Goal: Task Accomplishment & Management: Use online tool/utility

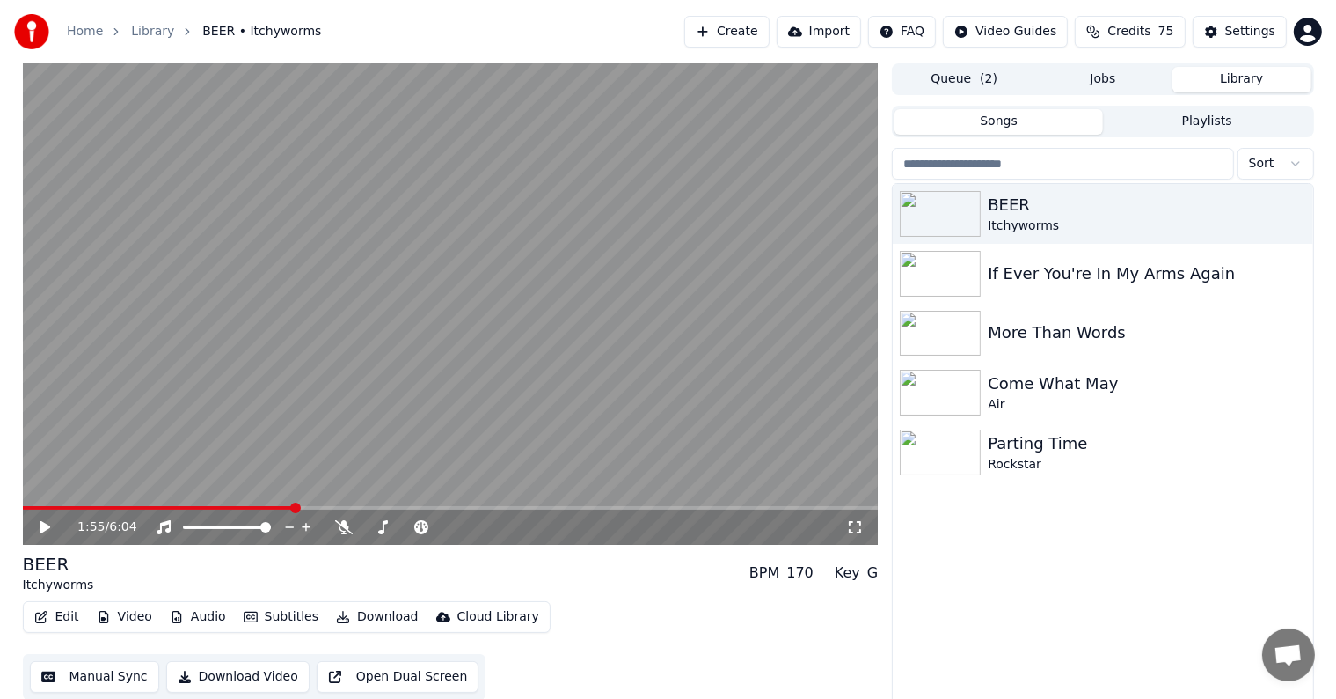
click at [1228, 73] on button "Library" at bounding box center [1242, 80] width 139 height 26
click at [1000, 454] on div "Parting Time" at bounding box center [1138, 443] width 300 height 25
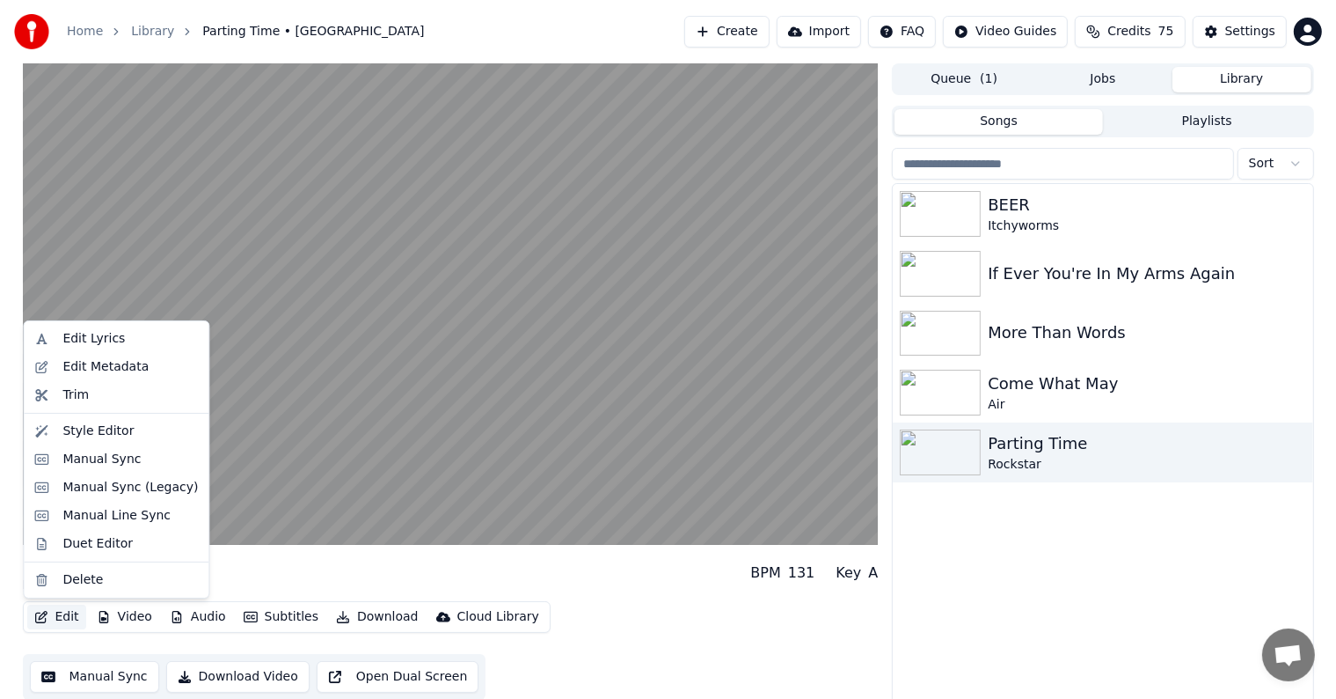
click at [53, 616] on button "Edit" at bounding box center [56, 616] width 59 height 25
click at [83, 432] on div "Style Editor" at bounding box center [97, 431] width 71 height 18
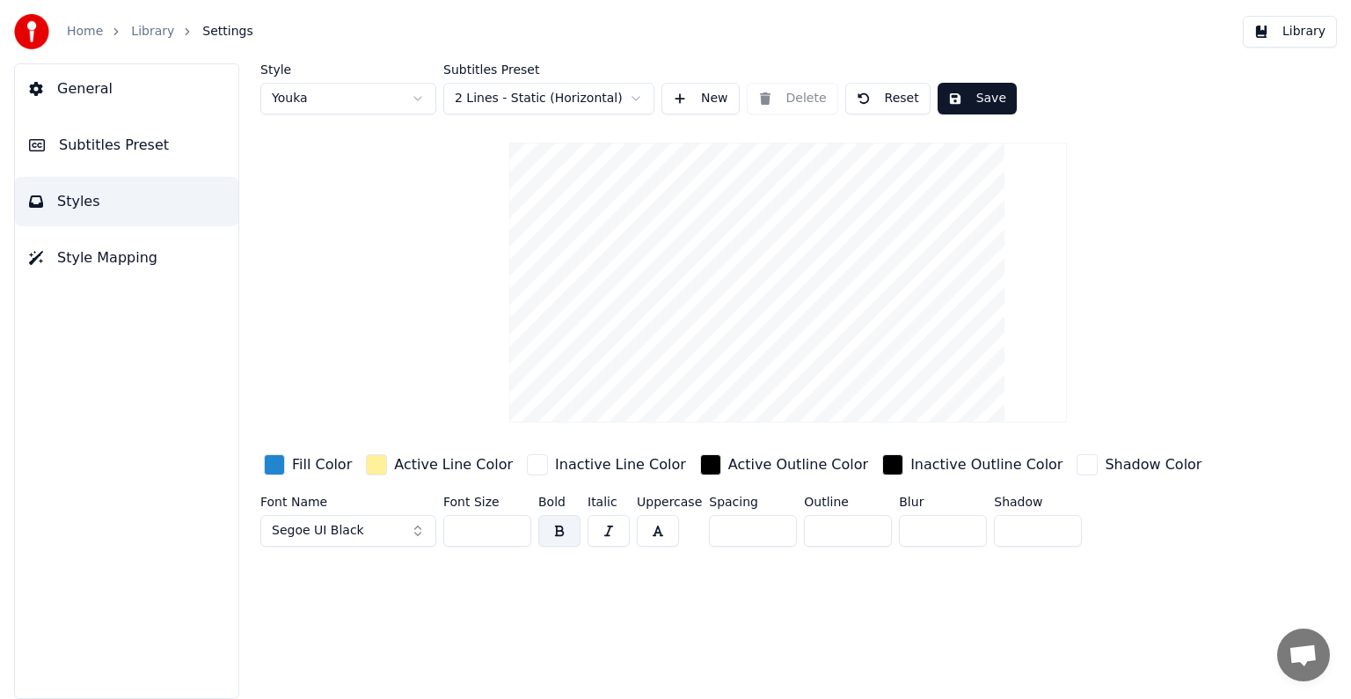
click at [115, 142] on span "Subtitles Preset" at bounding box center [114, 145] width 110 height 21
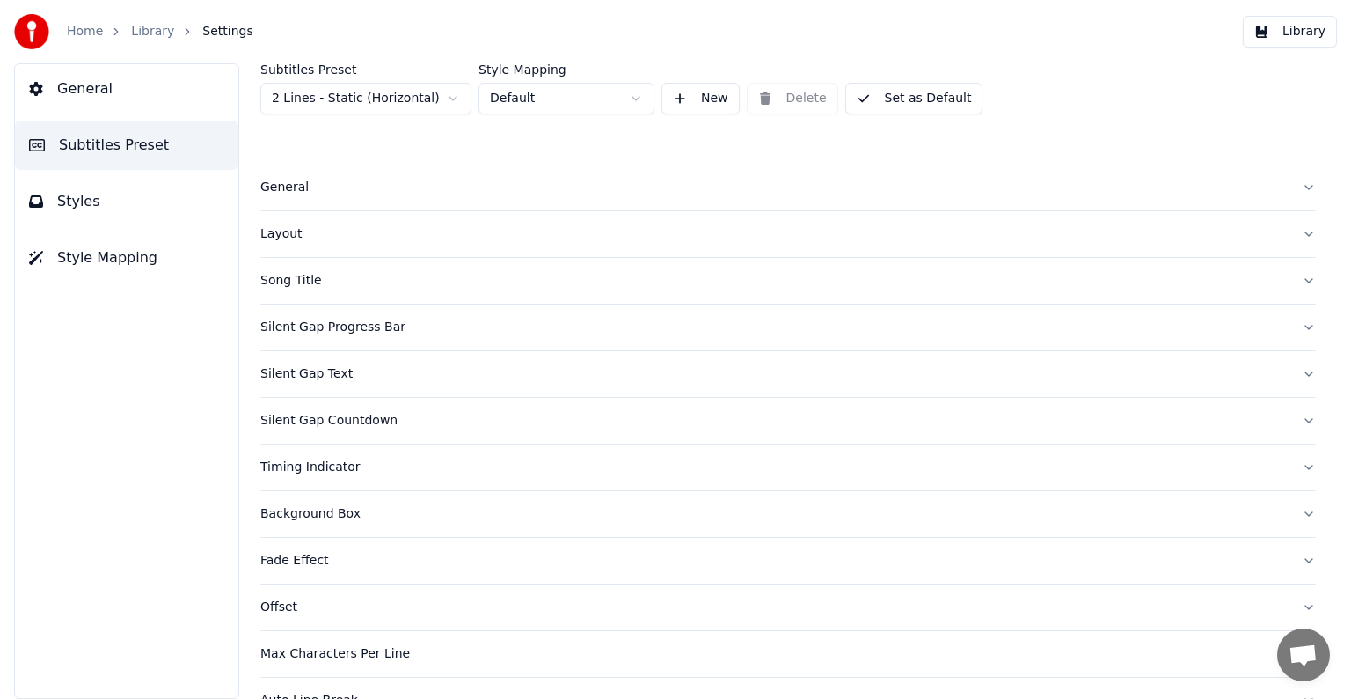
click at [282, 233] on div "Layout" at bounding box center [774, 234] width 1028 height 18
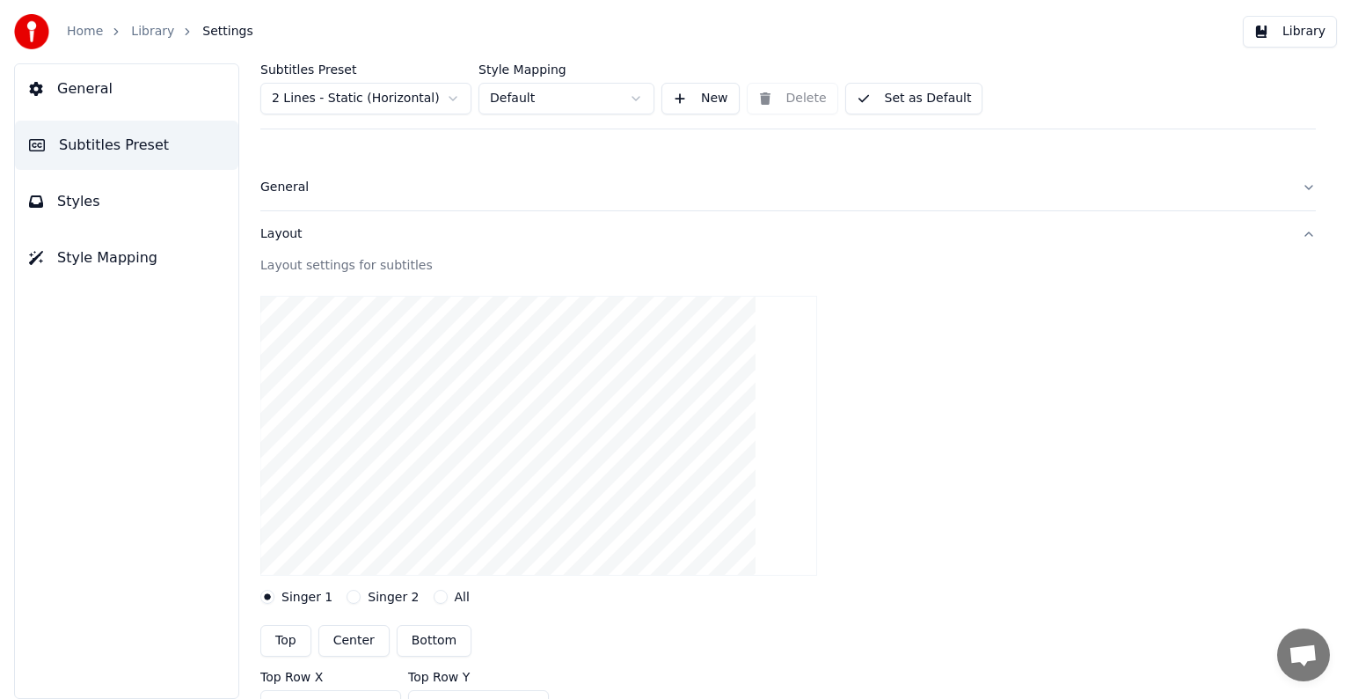
click at [282, 233] on div "Layout" at bounding box center [774, 234] width 1028 height 18
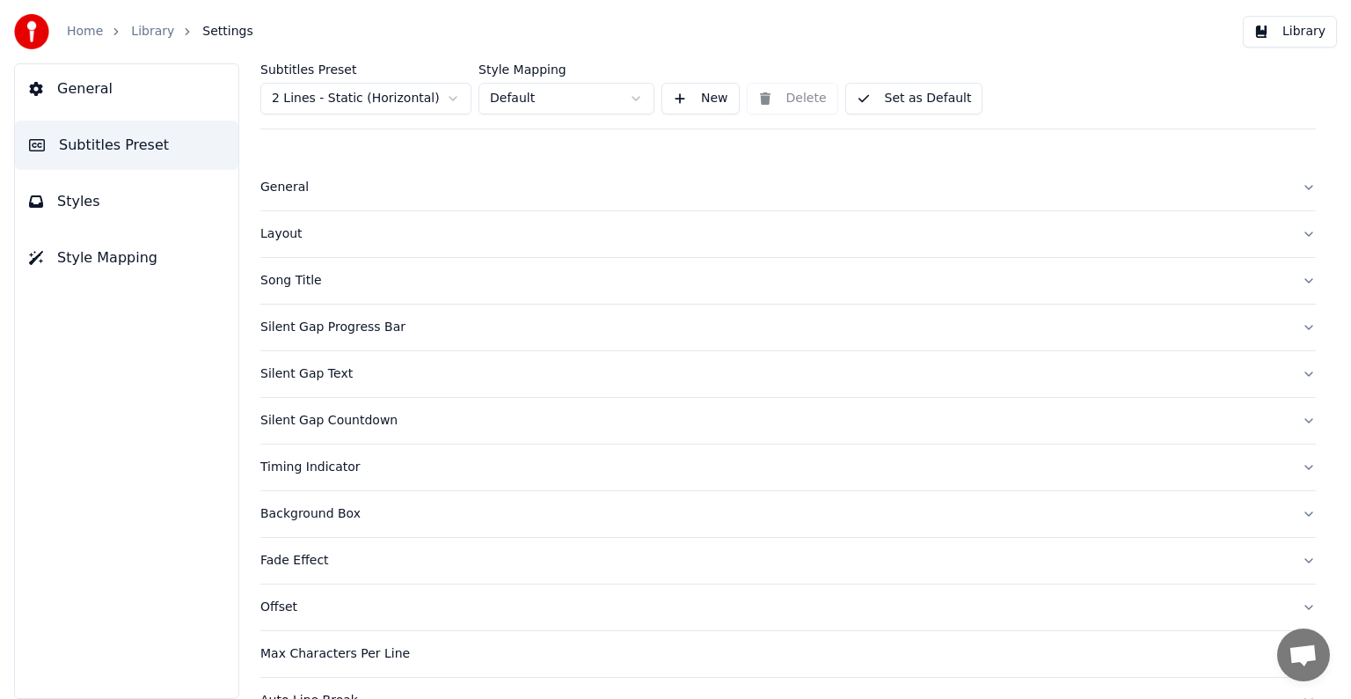
click at [288, 235] on div "Layout" at bounding box center [774, 234] width 1028 height 18
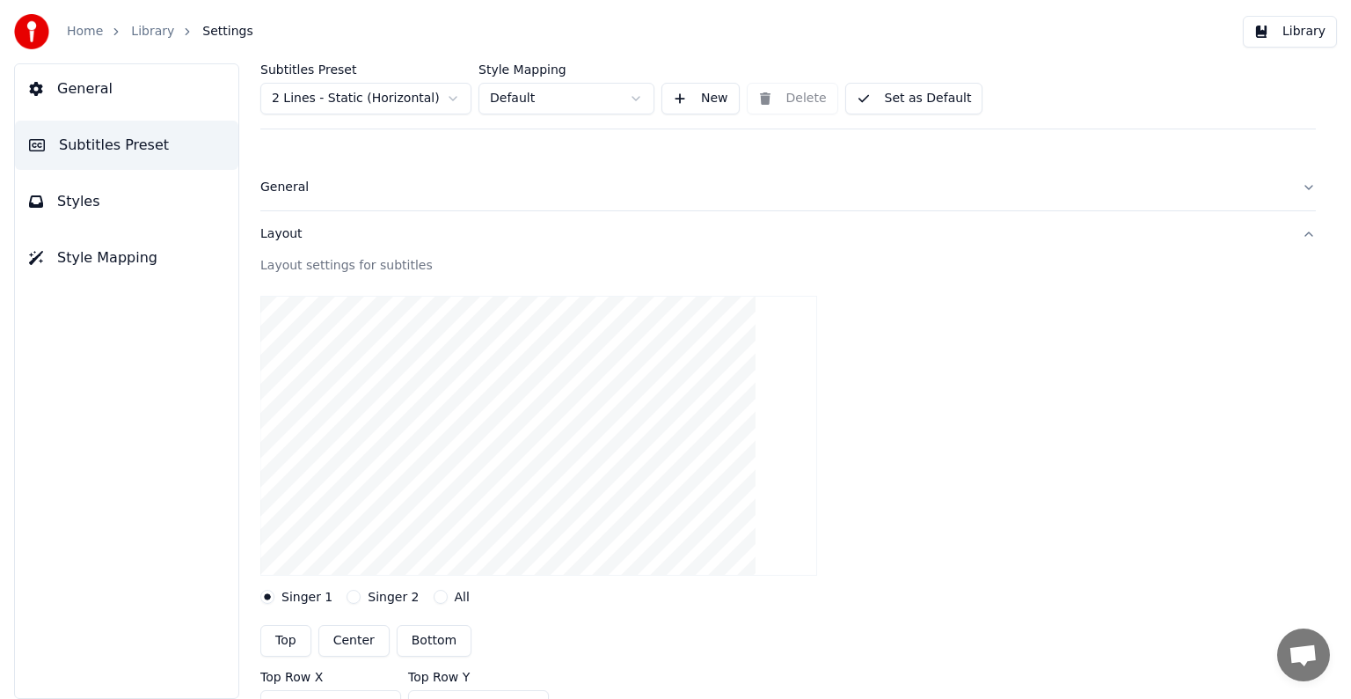
click at [285, 235] on div "Layout" at bounding box center [774, 234] width 1028 height 18
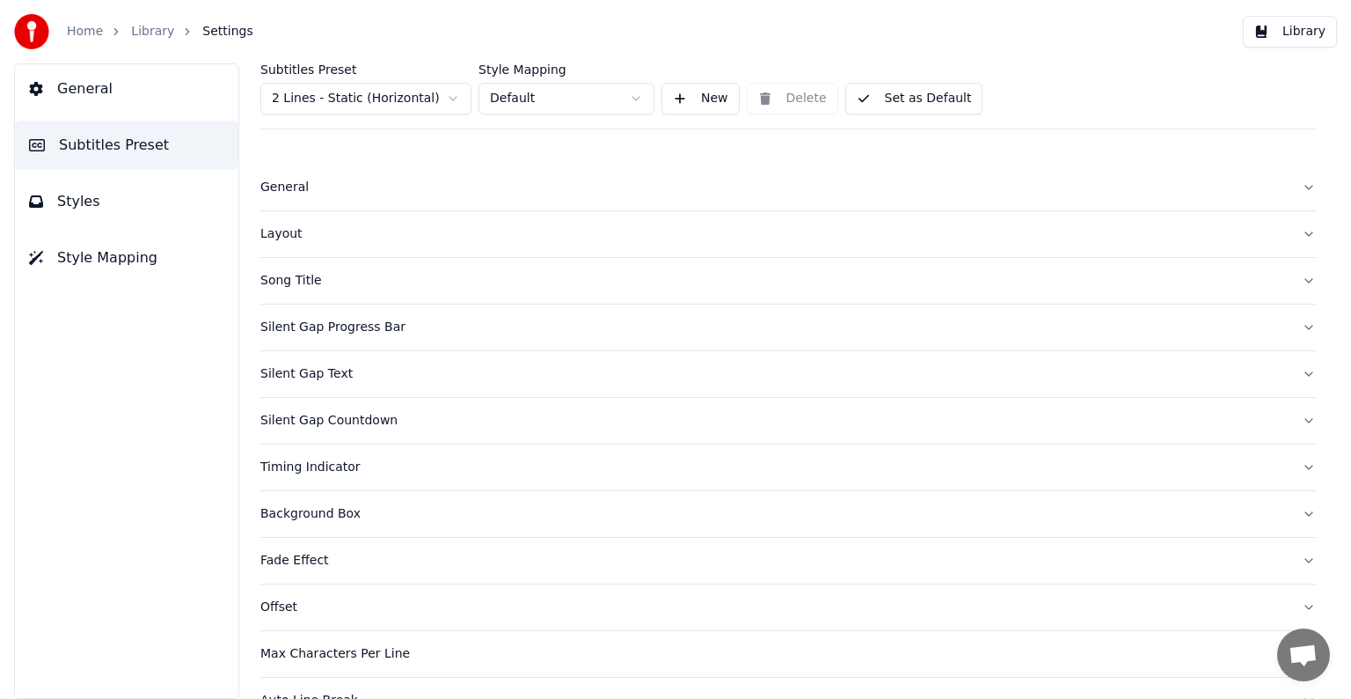
click at [273, 232] on div "Layout" at bounding box center [774, 234] width 1028 height 18
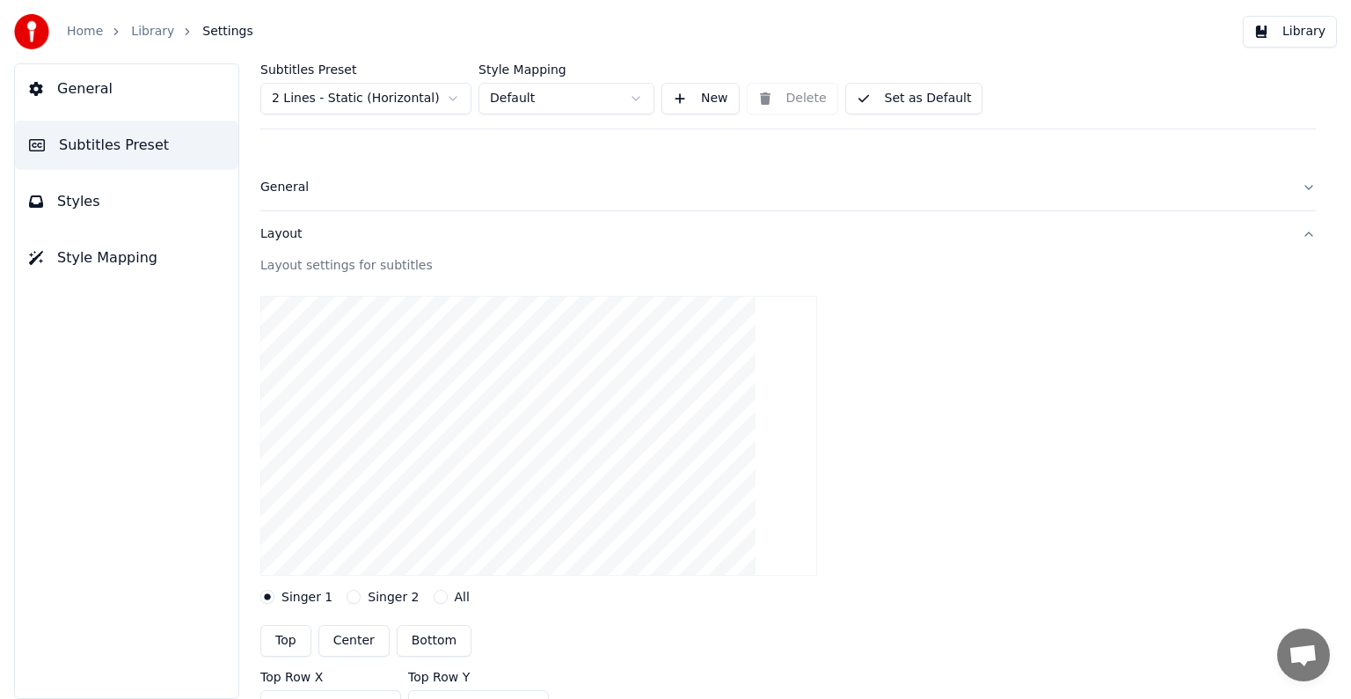
click at [273, 232] on div "Layout" at bounding box center [774, 234] width 1028 height 18
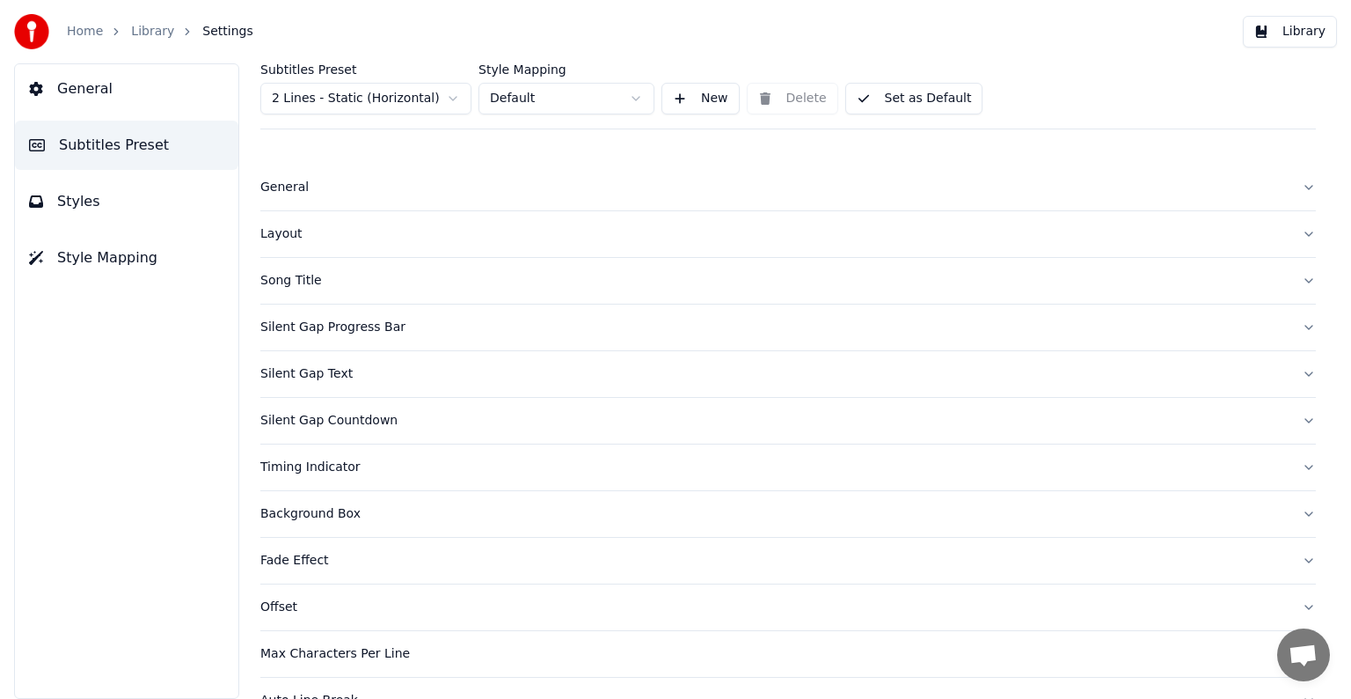
click at [267, 278] on div "Song Title" at bounding box center [774, 281] width 1028 height 18
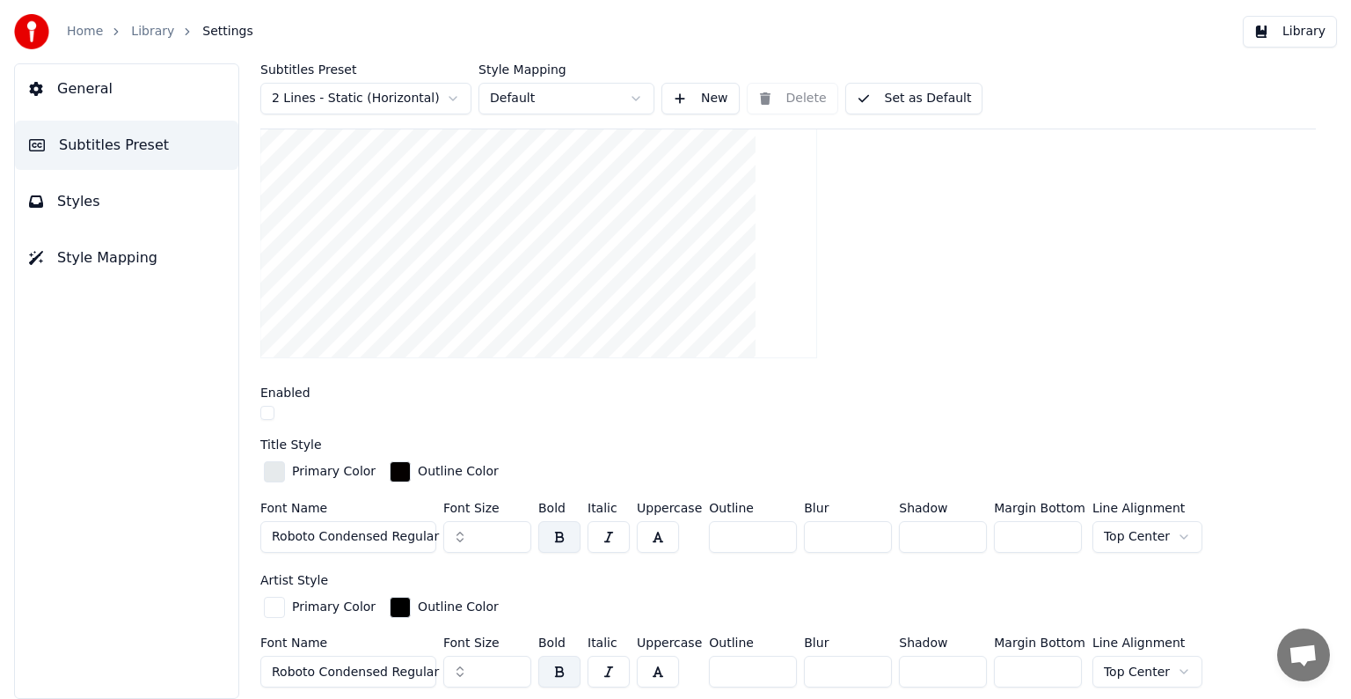
scroll to position [88, 0]
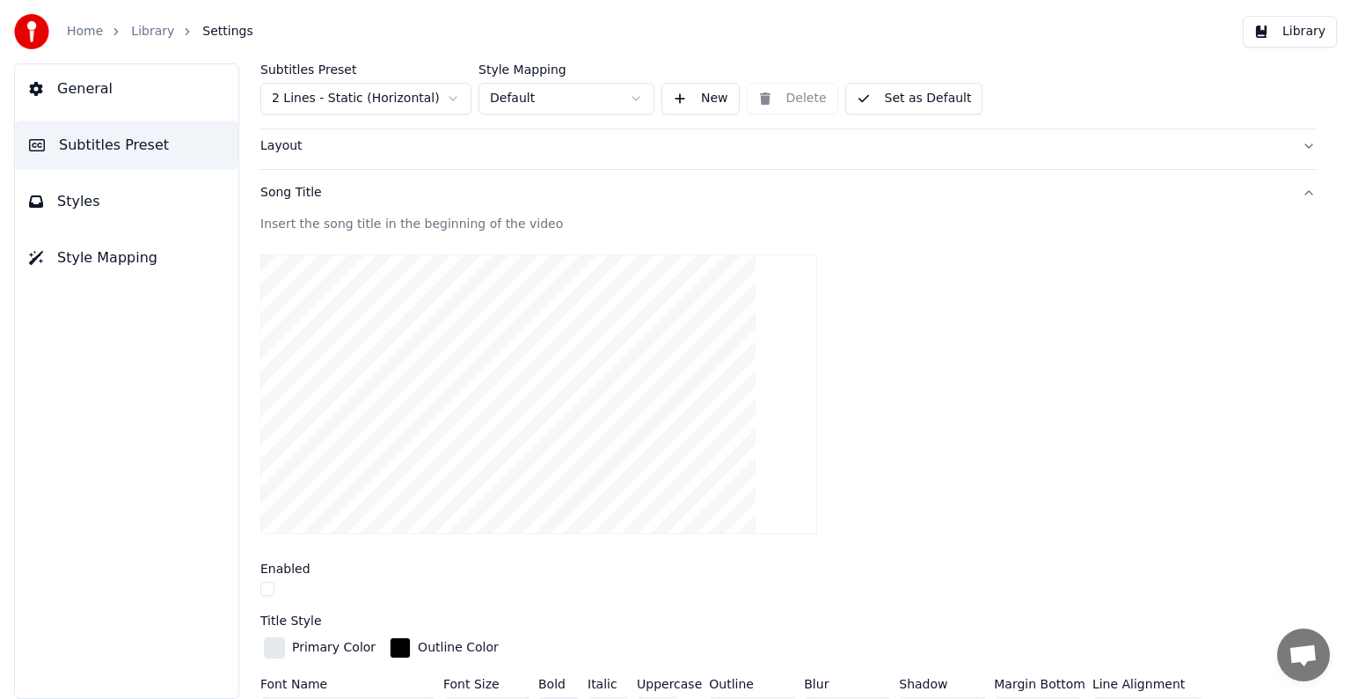
click at [292, 187] on div "Song Title" at bounding box center [774, 193] width 1028 height 18
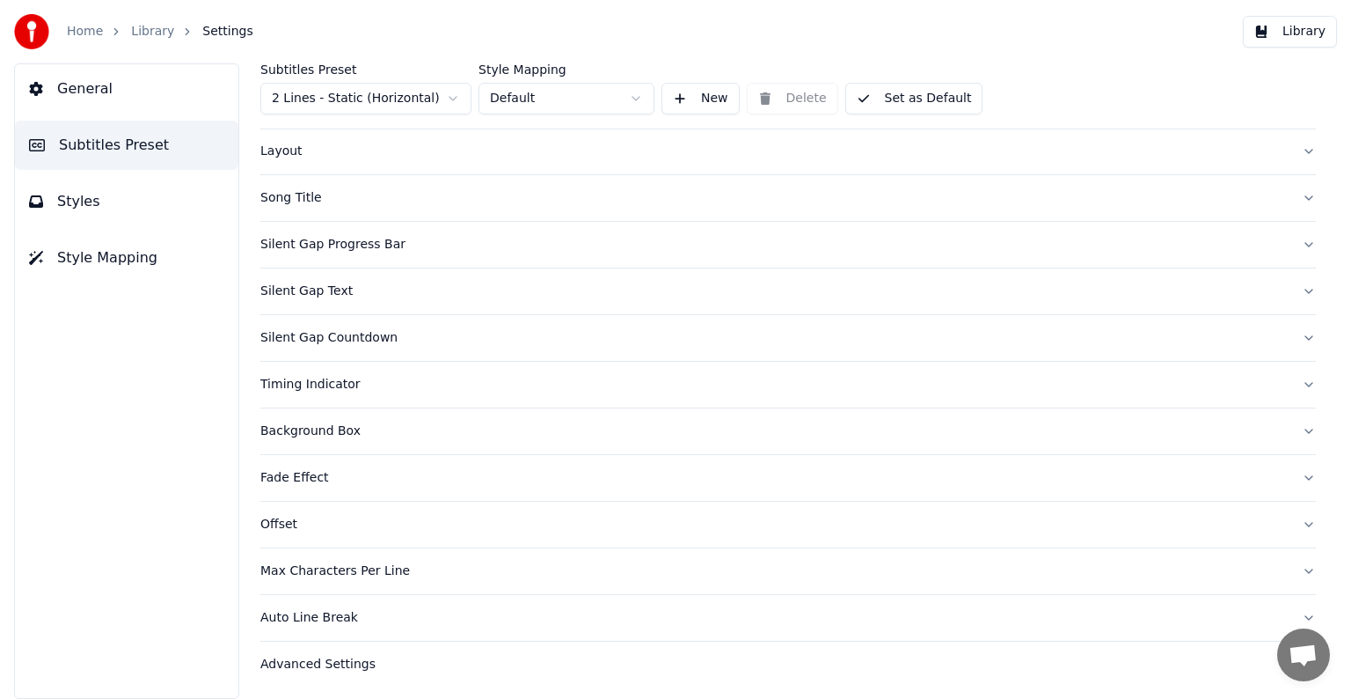
click at [290, 239] on div "Silent Gap Progress Bar" at bounding box center [774, 245] width 1028 height 18
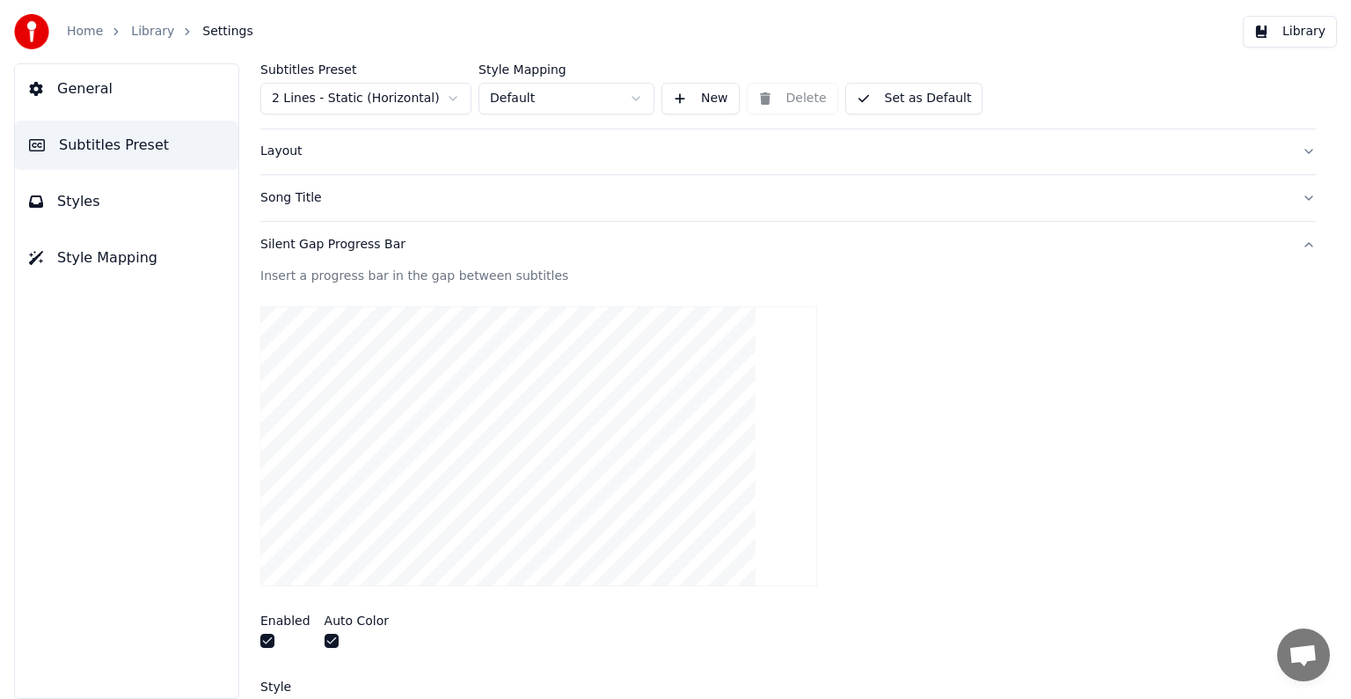
click at [339, 245] on div "Silent Gap Progress Bar" at bounding box center [774, 245] width 1028 height 18
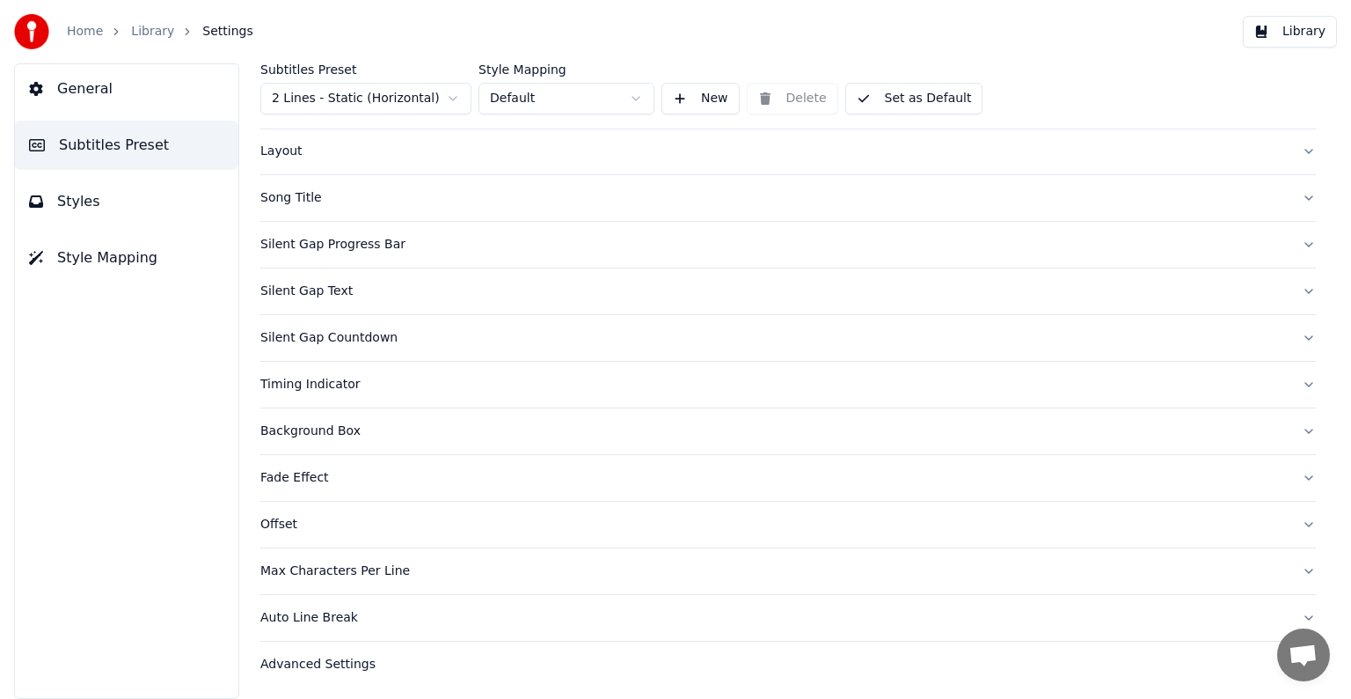
click at [311, 292] on div "Silent Gap Text" at bounding box center [774, 291] width 1028 height 18
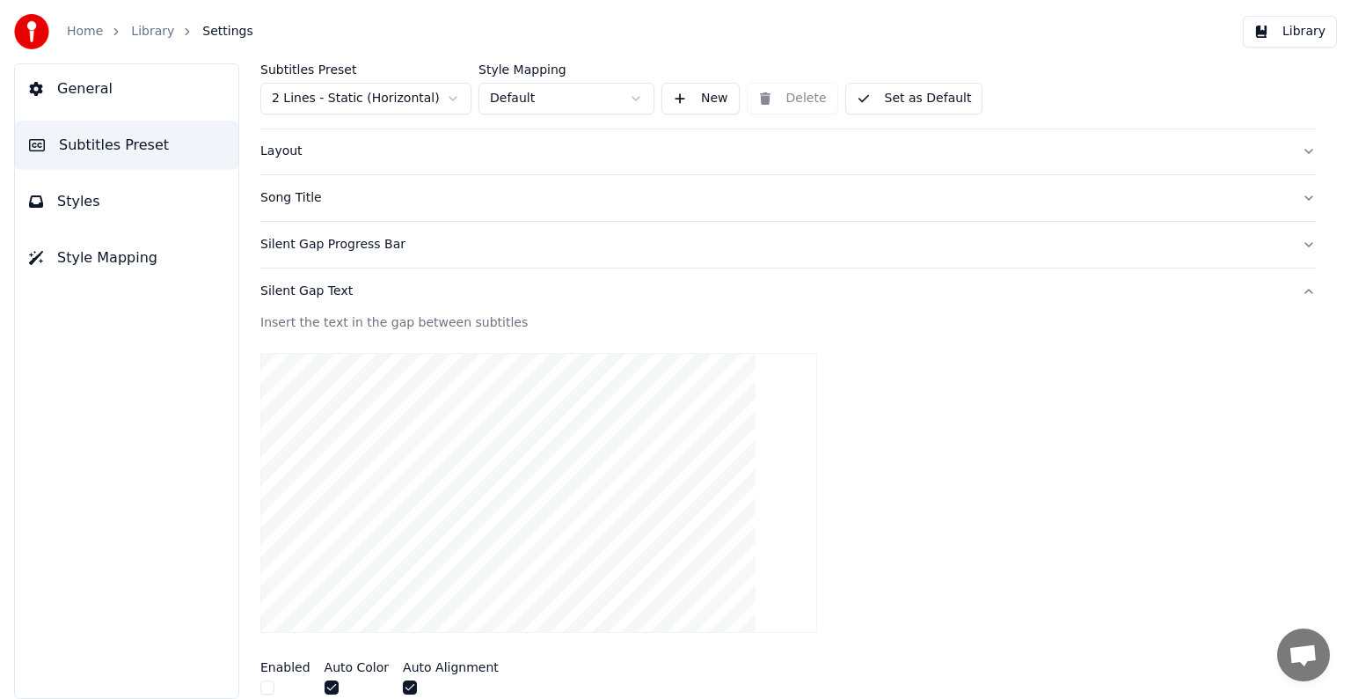
click at [292, 289] on div "Silent Gap Text" at bounding box center [774, 291] width 1028 height 18
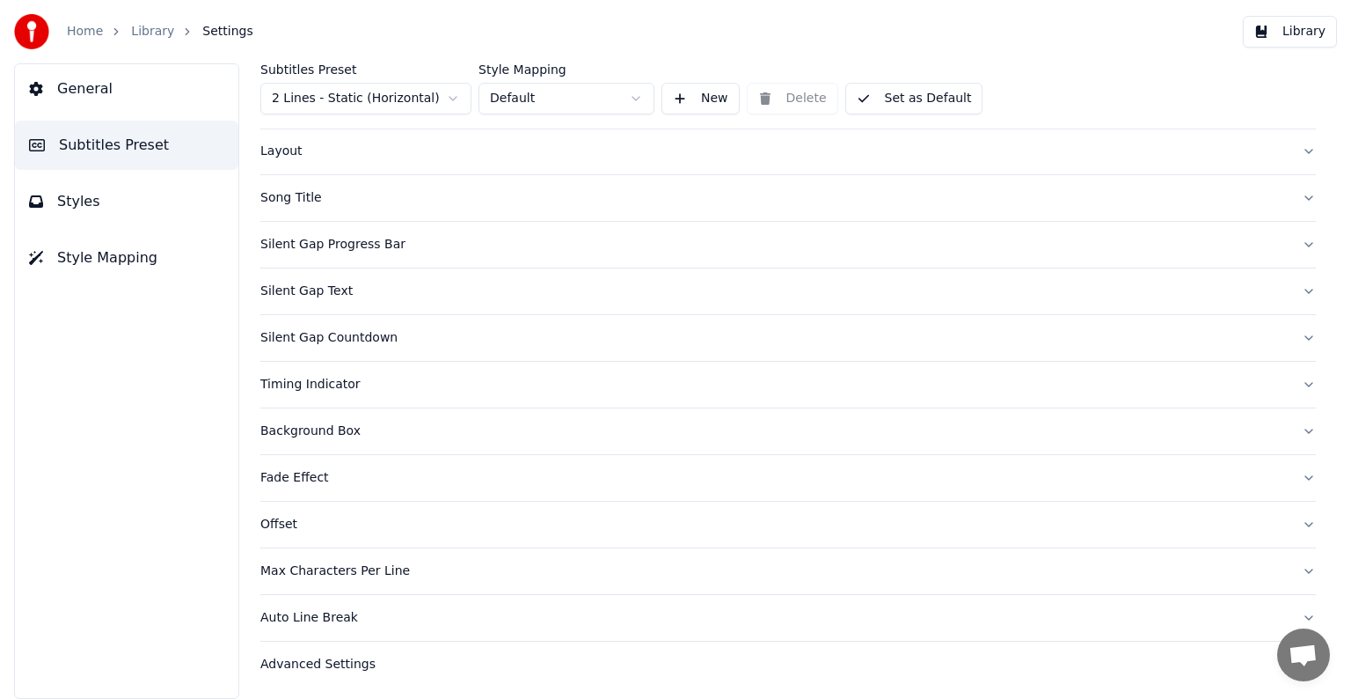
click at [276, 340] on div "Silent Gap Countdown" at bounding box center [774, 338] width 1028 height 18
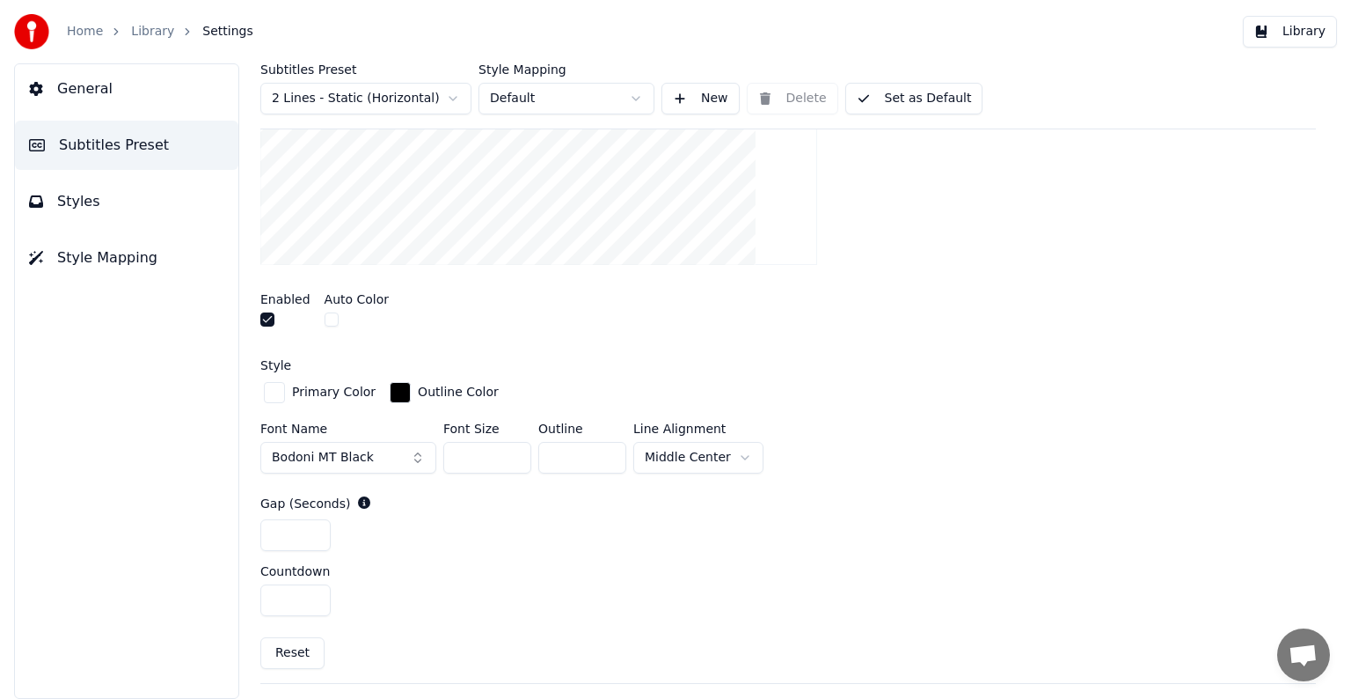
scroll to position [528, 0]
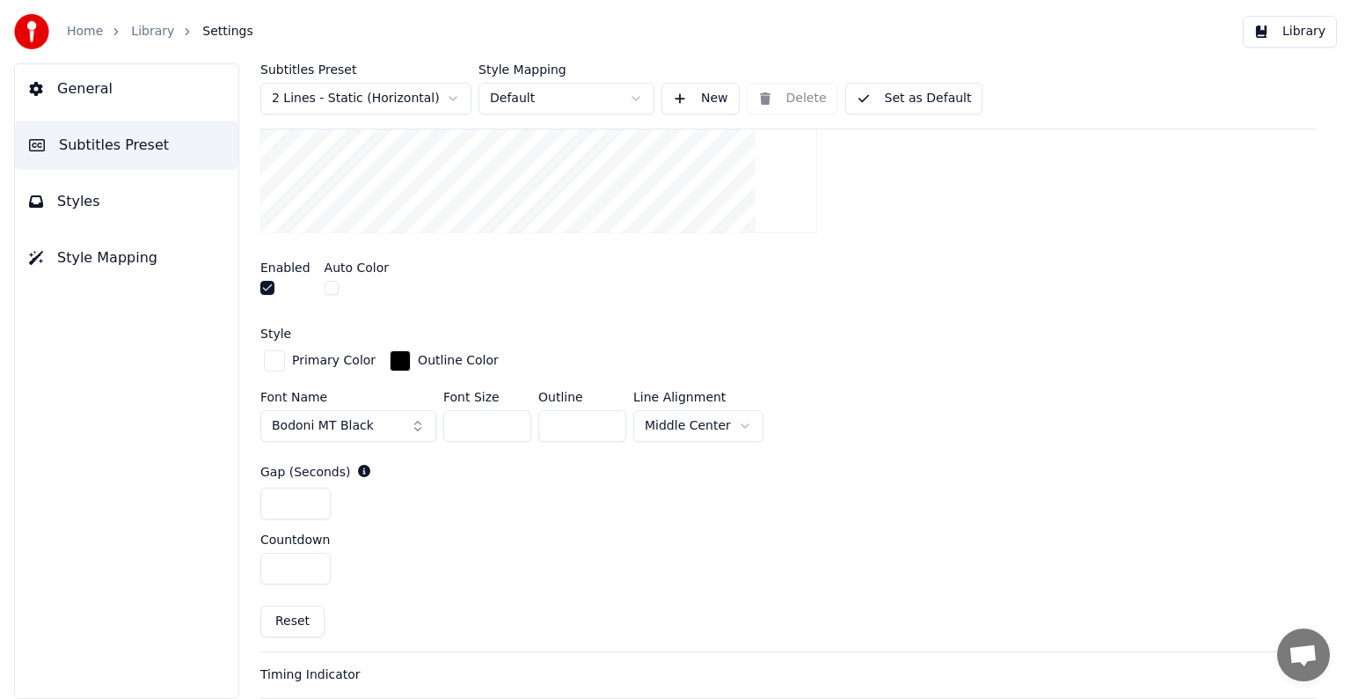
click at [282, 362] on div "button" at bounding box center [274, 360] width 21 height 21
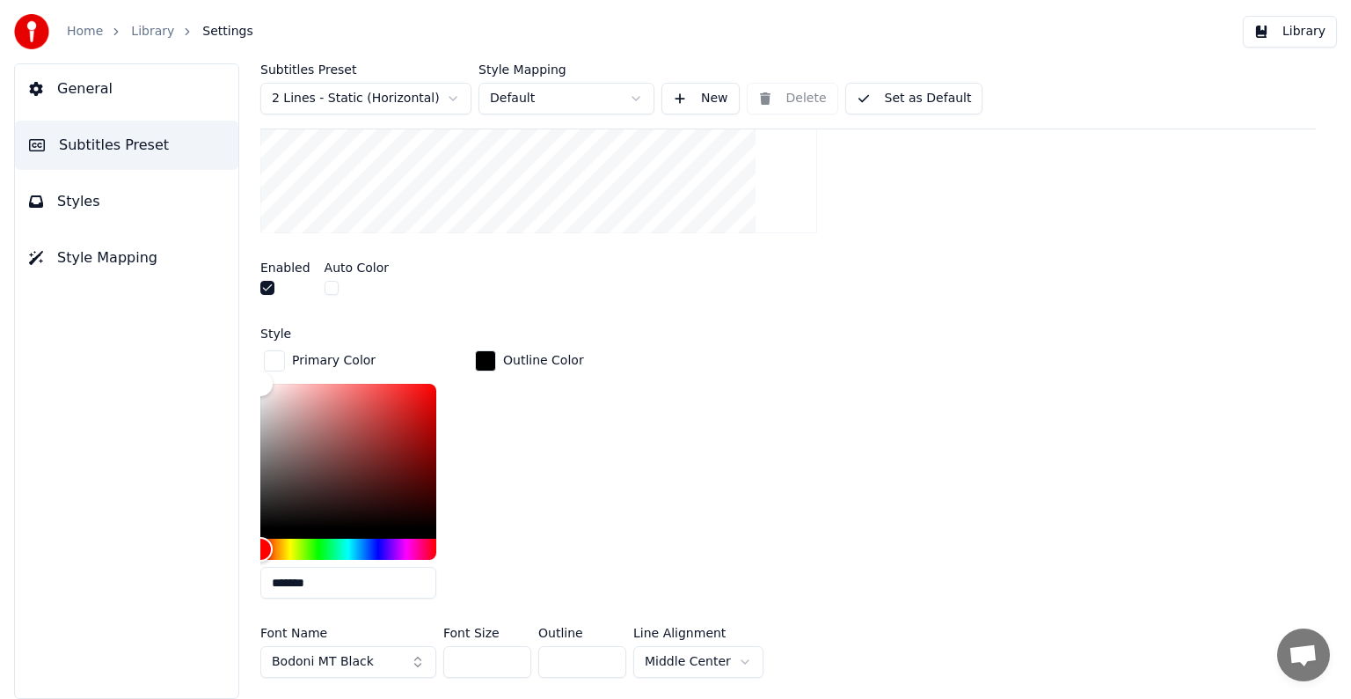
click at [483, 352] on div "button" at bounding box center [485, 360] width 21 height 21
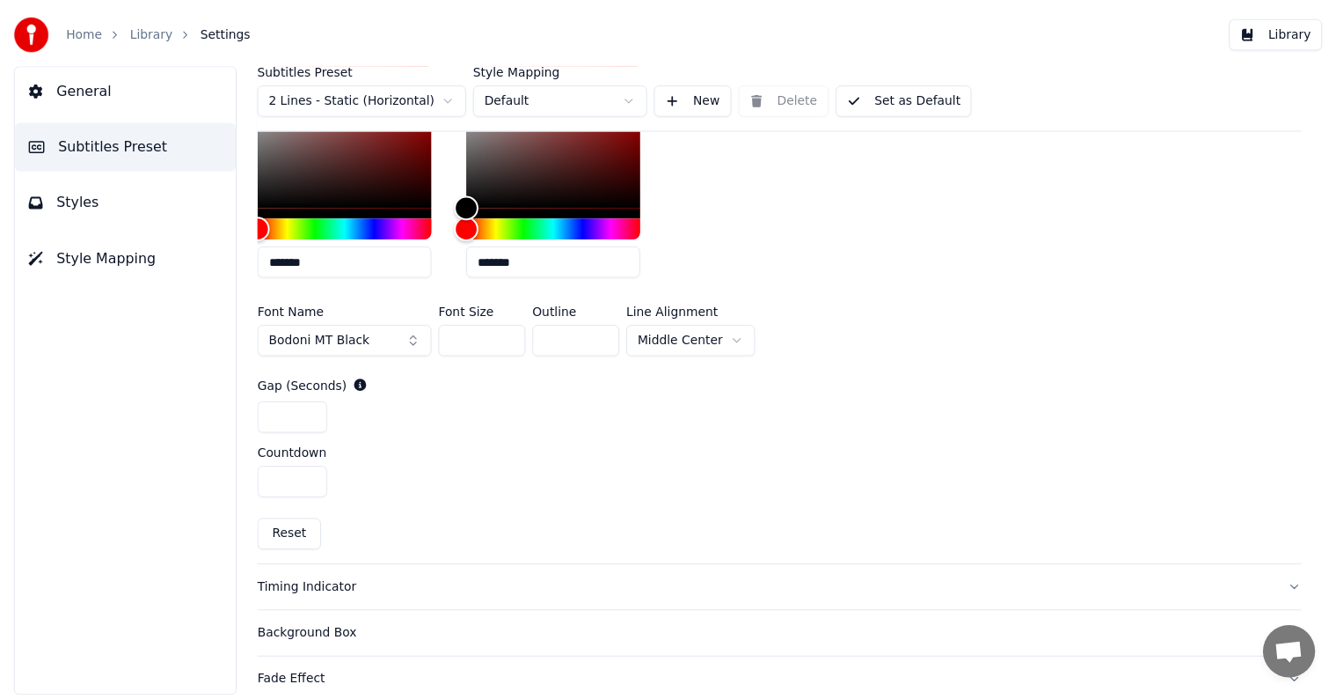
scroll to position [880, 0]
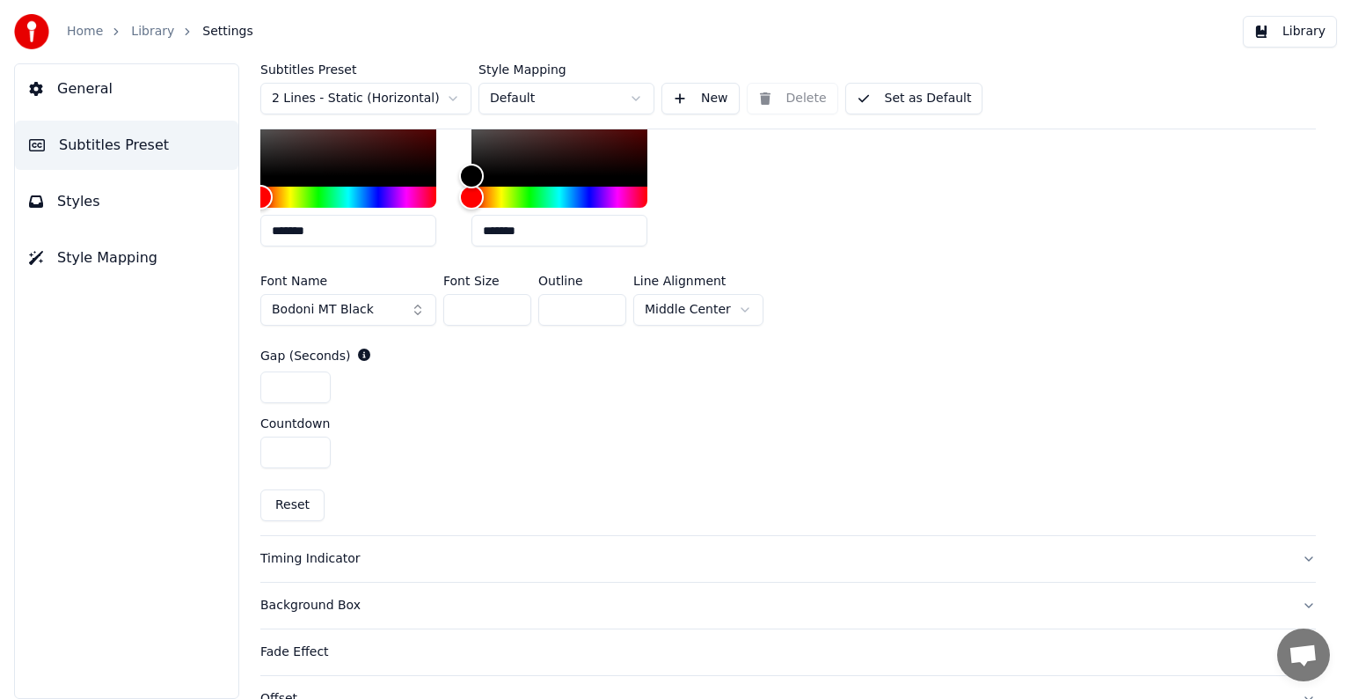
click at [146, 30] on link "Library" at bounding box center [152, 32] width 43 height 18
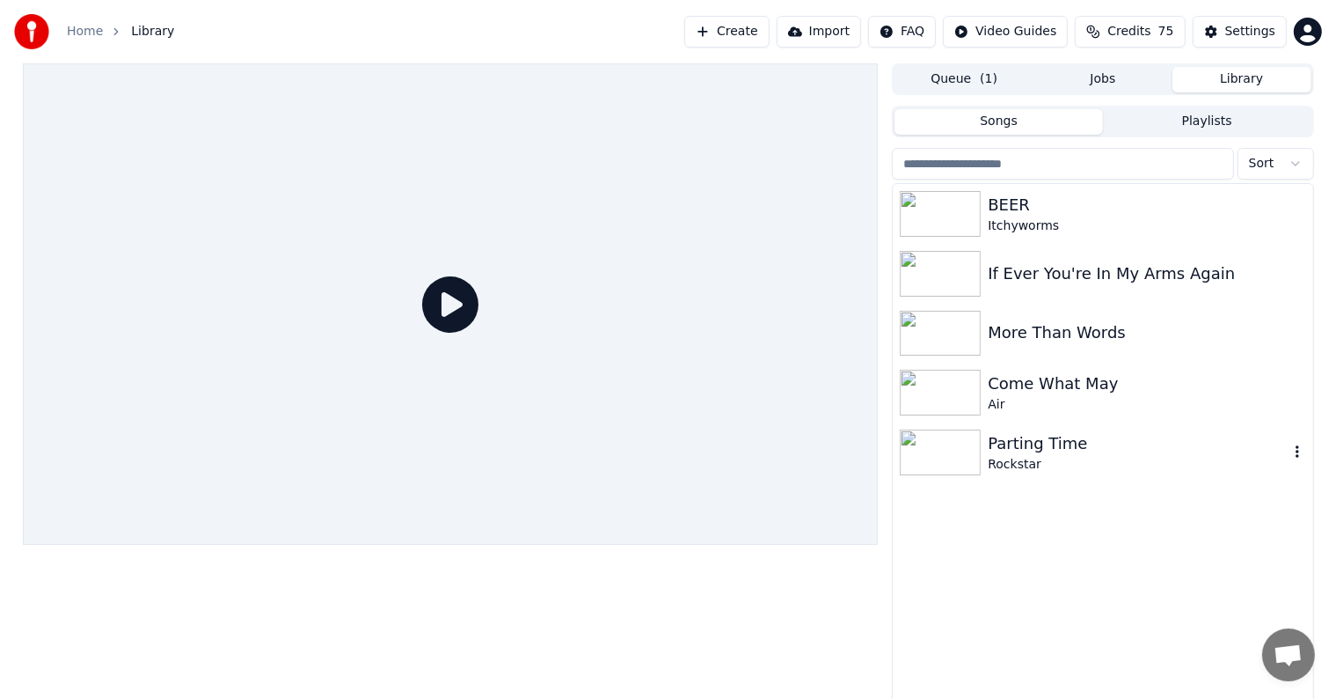
click at [979, 445] on img at bounding box center [940, 452] width 81 height 46
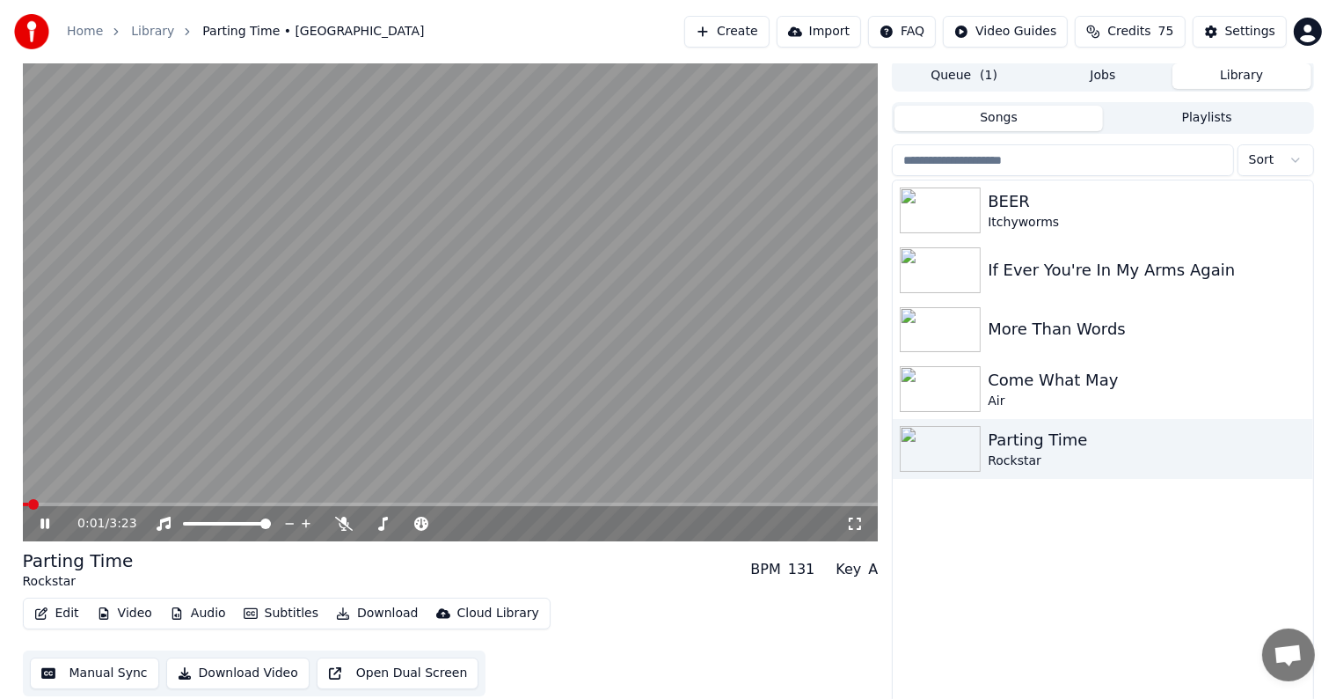
scroll to position [8, 0]
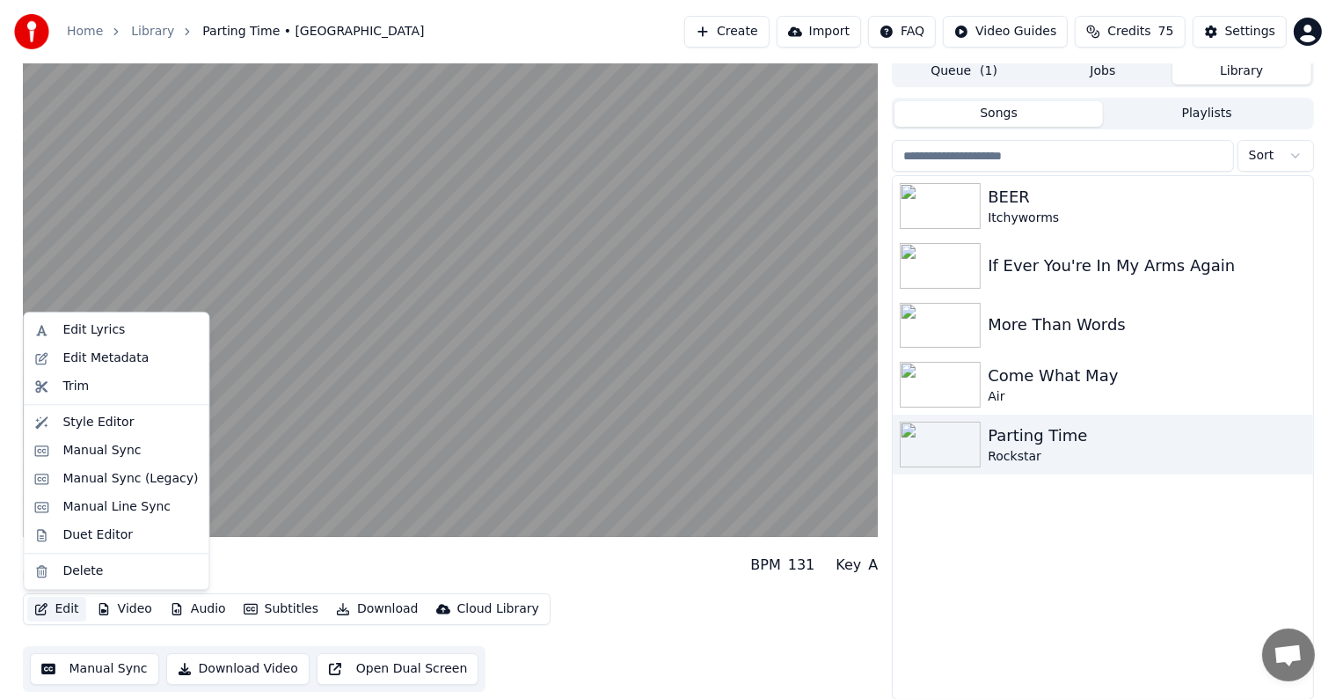
click at [60, 606] on button "Edit" at bounding box center [56, 609] width 59 height 25
click at [89, 425] on div "Style Editor" at bounding box center [97, 423] width 71 height 18
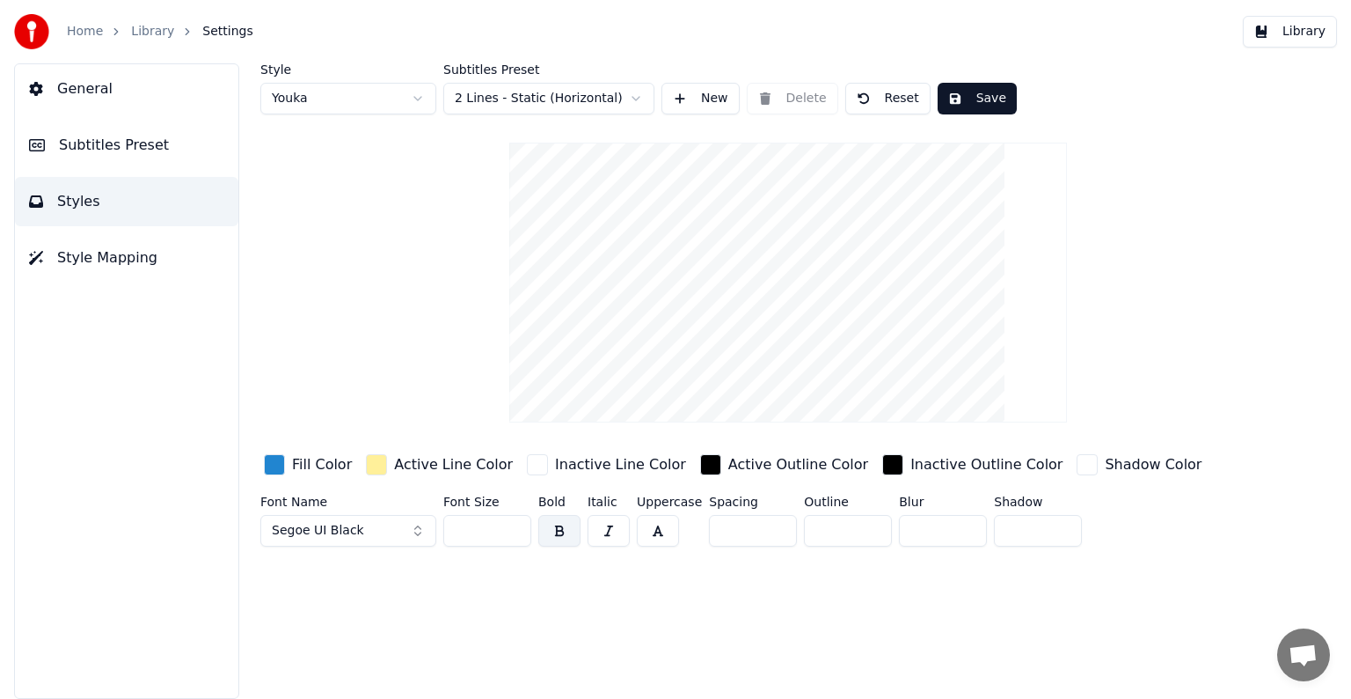
click at [121, 150] on span "Subtitles Preset" at bounding box center [114, 145] width 110 height 21
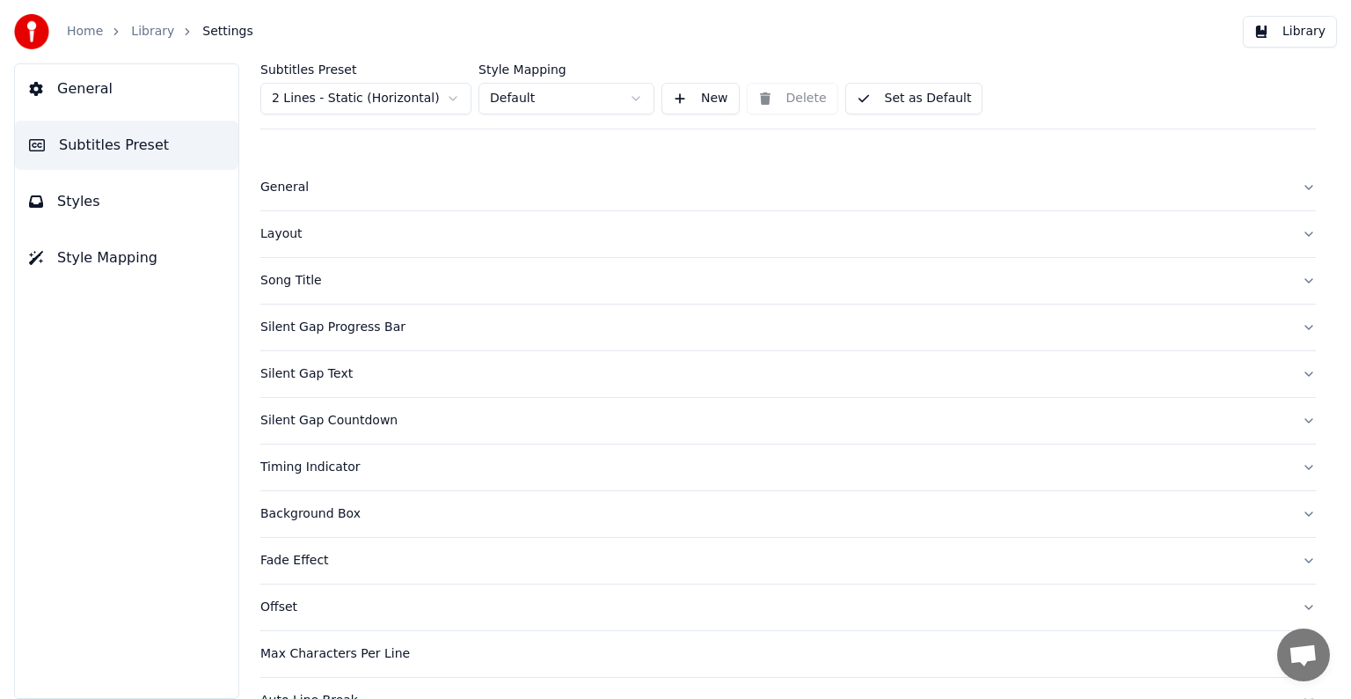
click at [291, 236] on div "Layout" at bounding box center [774, 234] width 1028 height 18
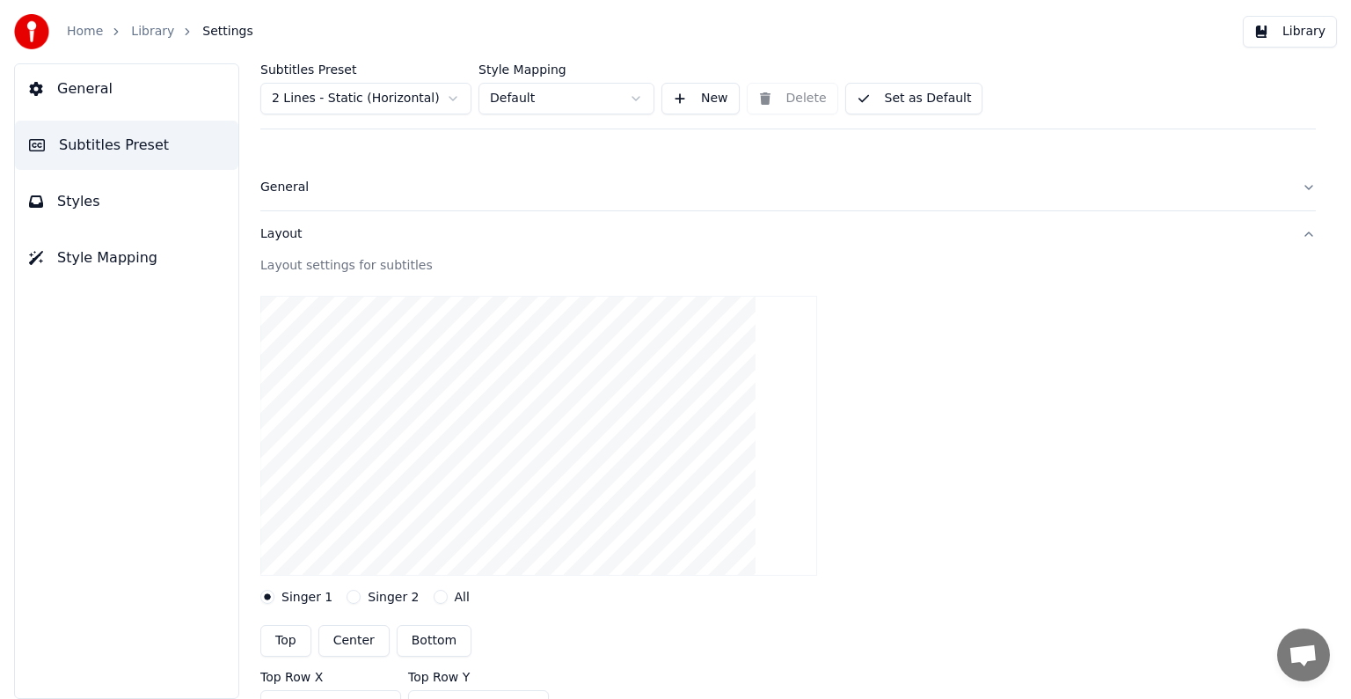
click at [155, 31] on link "Library" at bounding box center [152, 32] width 43 height 18
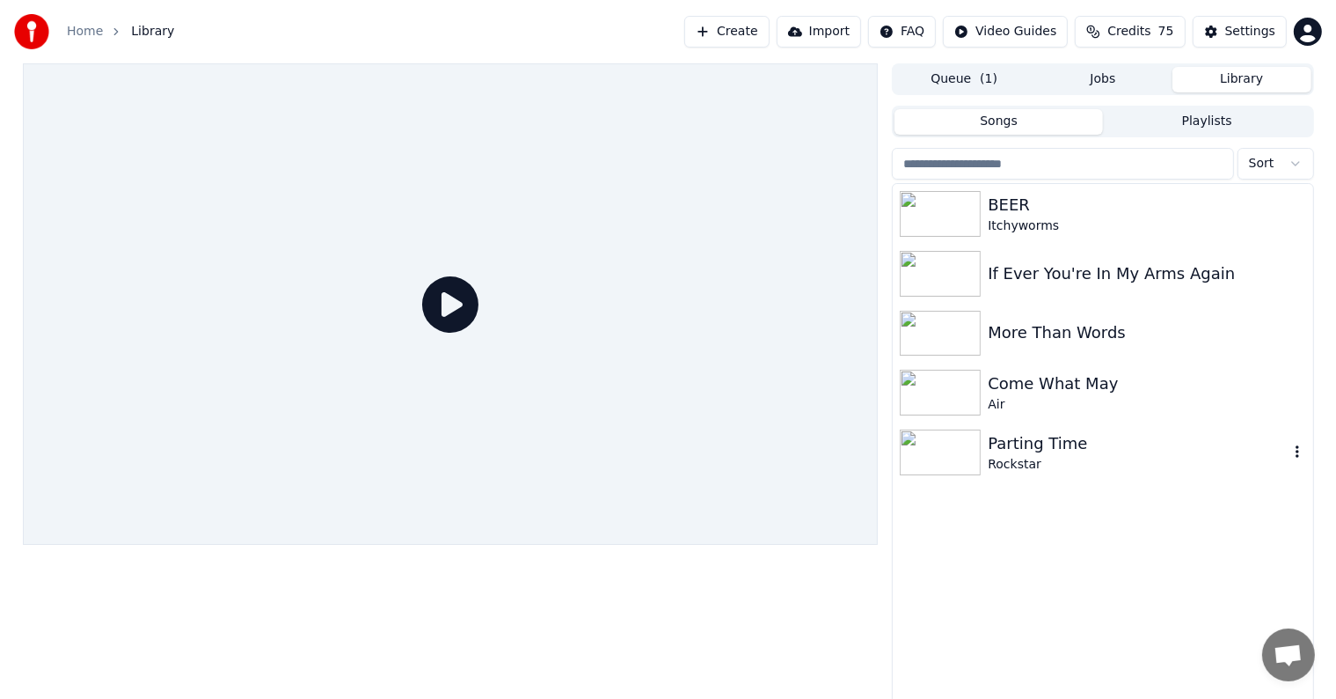
click at [999, 439] on div "Parting Time" at bounding box center [1138, 443] width 300 height 25
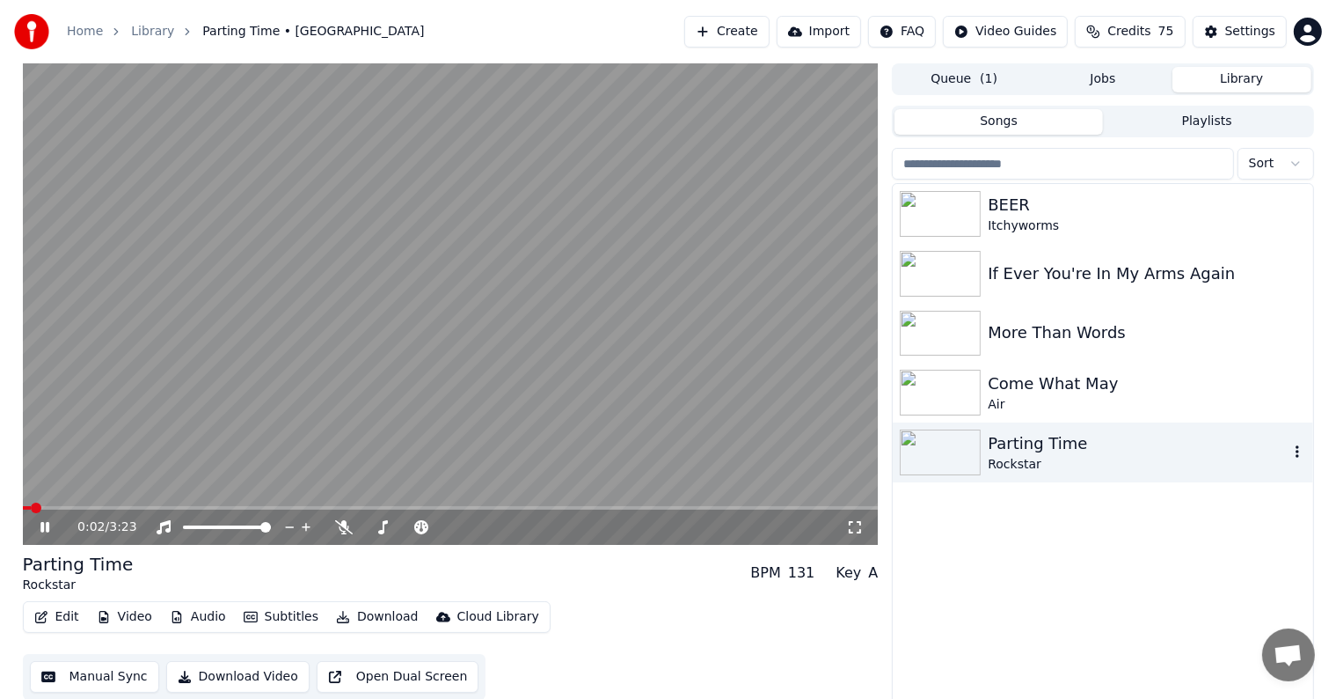
click at [956, 447] on img at bounding box center [940, 452] width 81 height 46
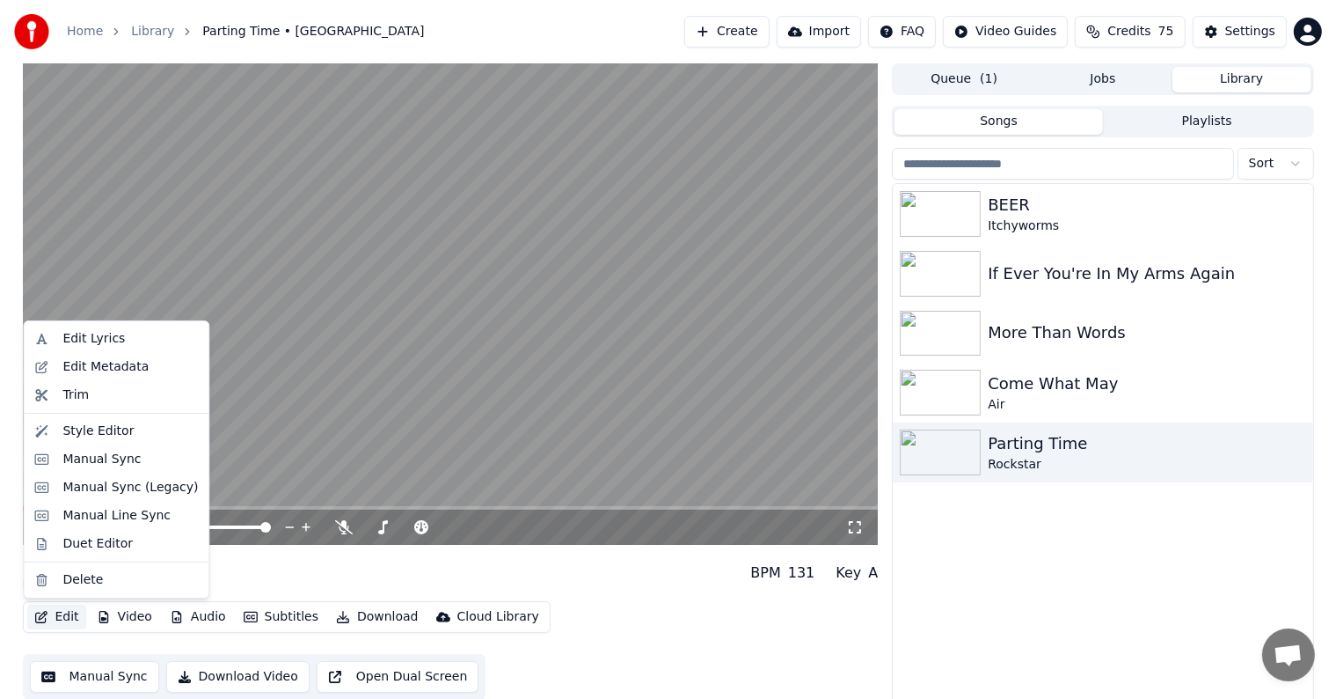
click at [56, 615] on button "Edit" at bounding box center [56, 616] width 59 height 25
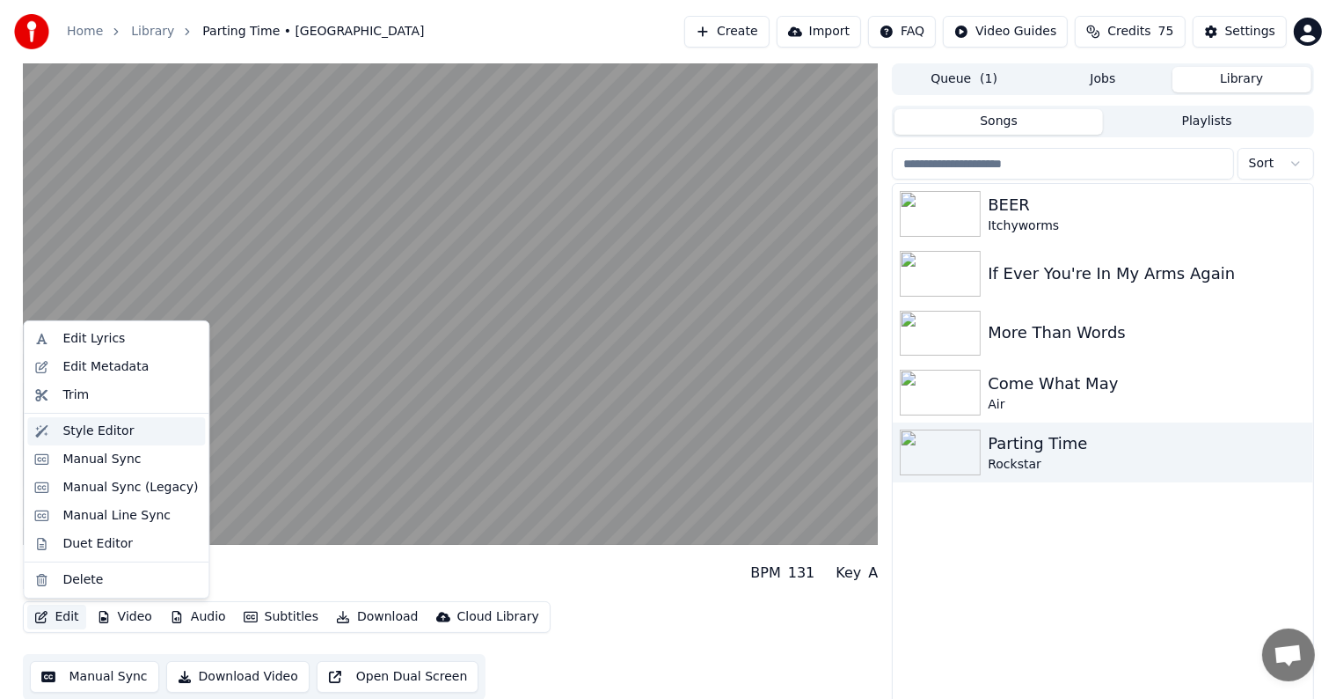
click at [108, 429] on div "Style Editor" at bounding box center [97, 431] width 71 height 18
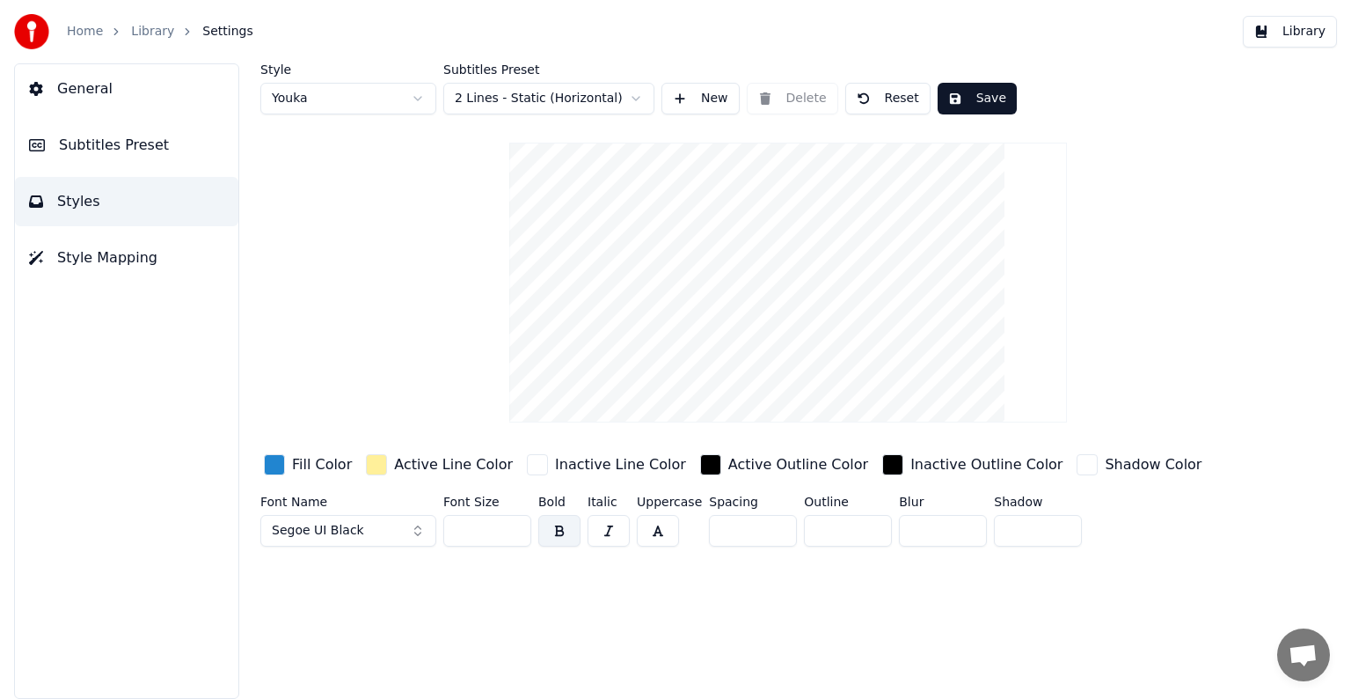
click at [124, 201] on button "Styles" at bounding box center [126, 201] width 223 height 49
click at [279, 465] on div "button" at bounding box center [274, 464] width 21 height 21
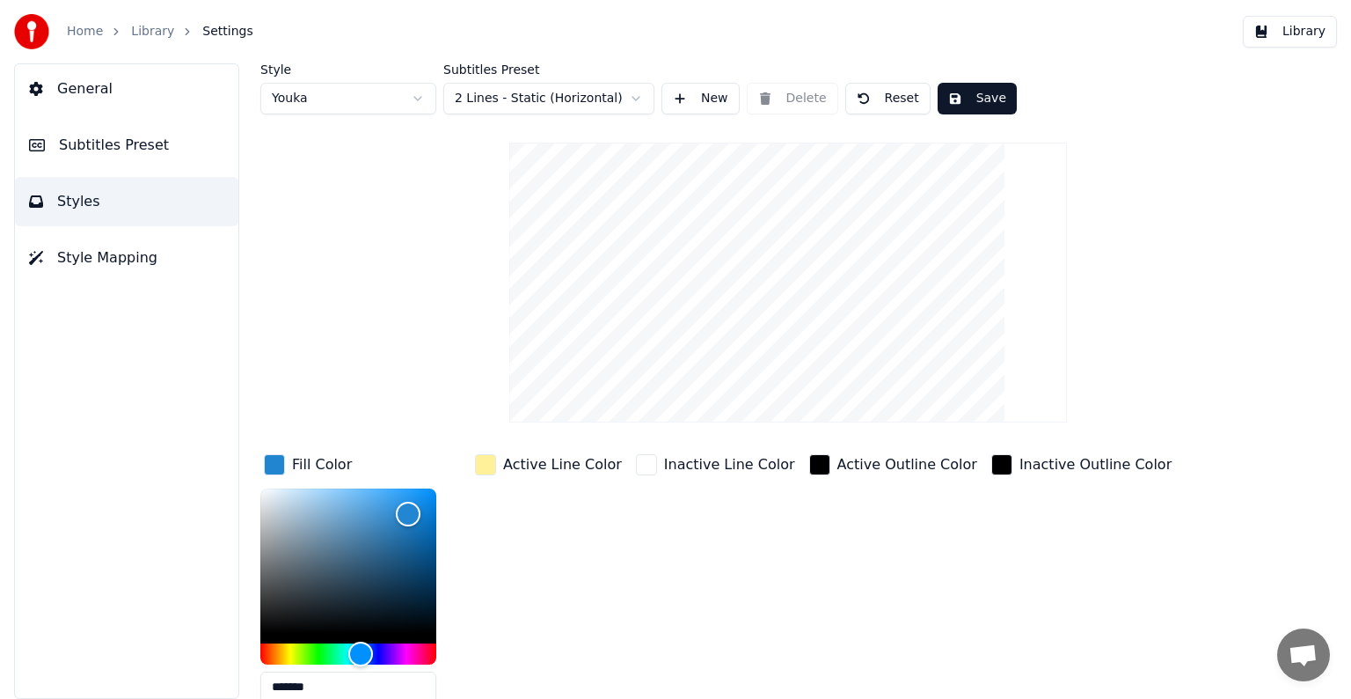
click at [493, 465] on div "button" at bounding box center [485, 464] width 21 height 21
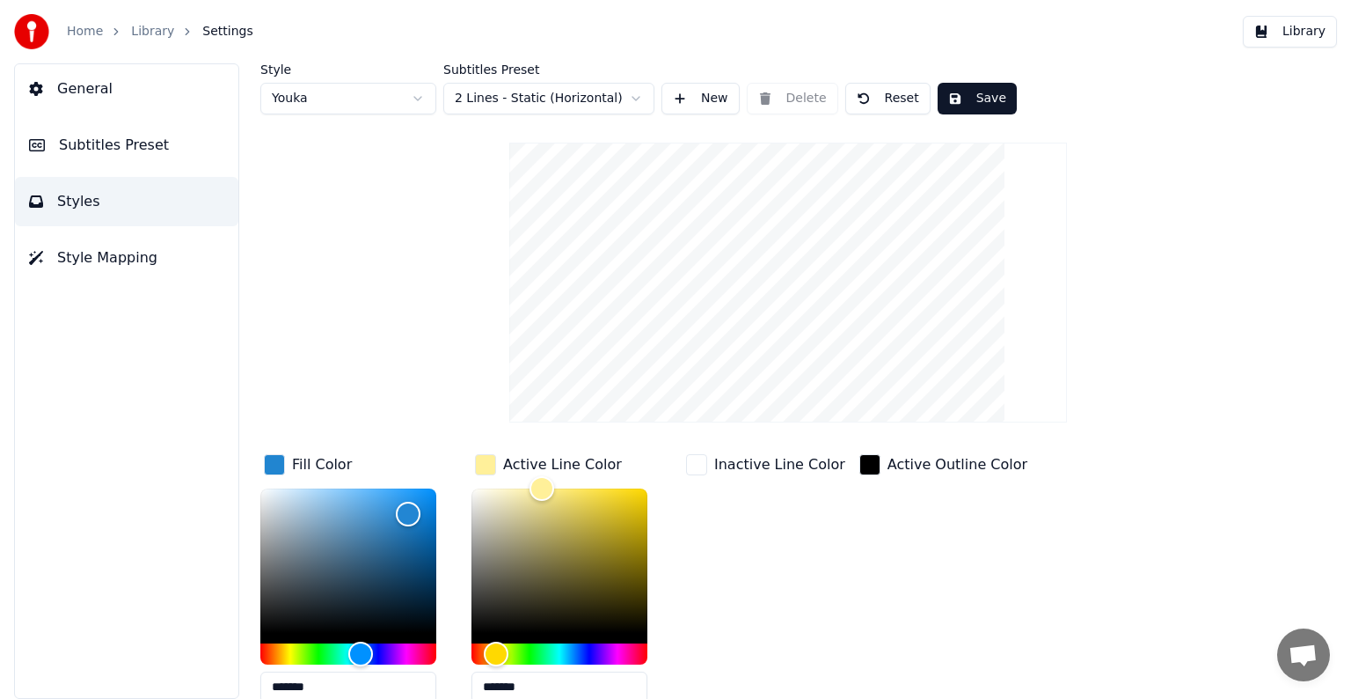
click at [106, 143] on span "Subtitles Preset" at bounding box center [114, 145] width 110 height 21
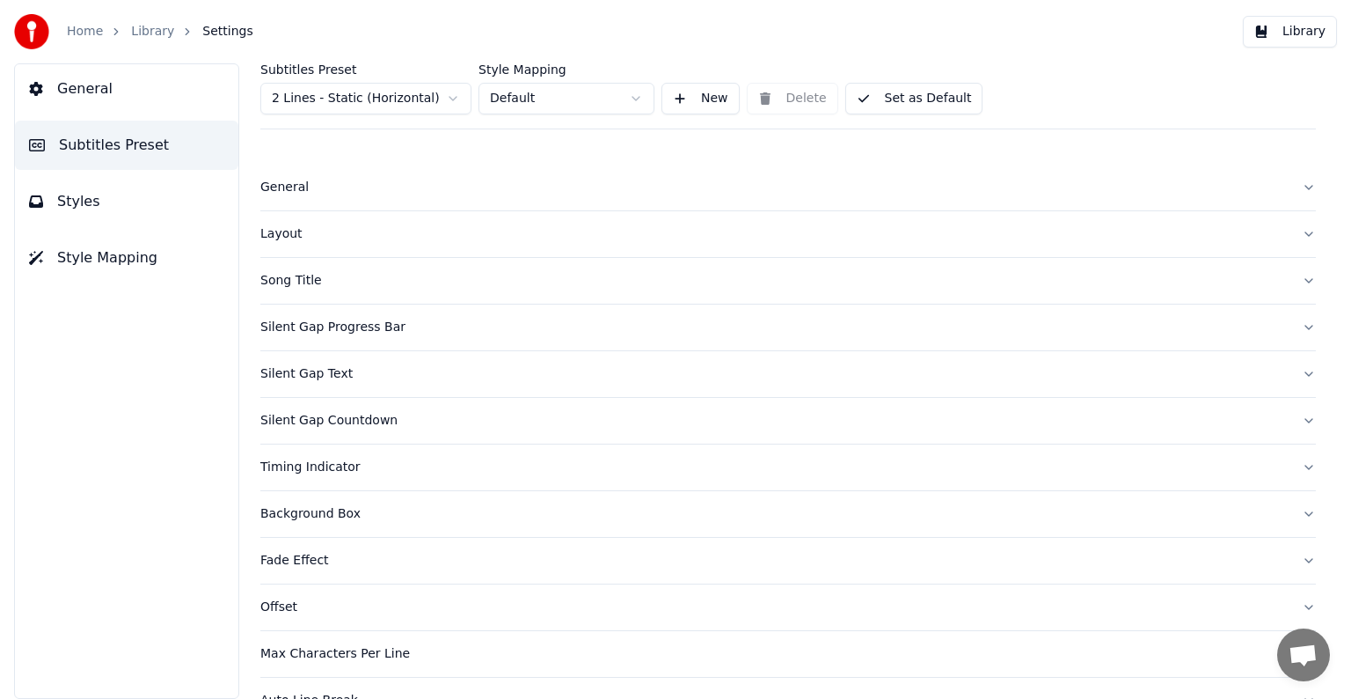
click at [273, 279] on div "Song Title" at bounding box center [774, 281] width 1028 height 18
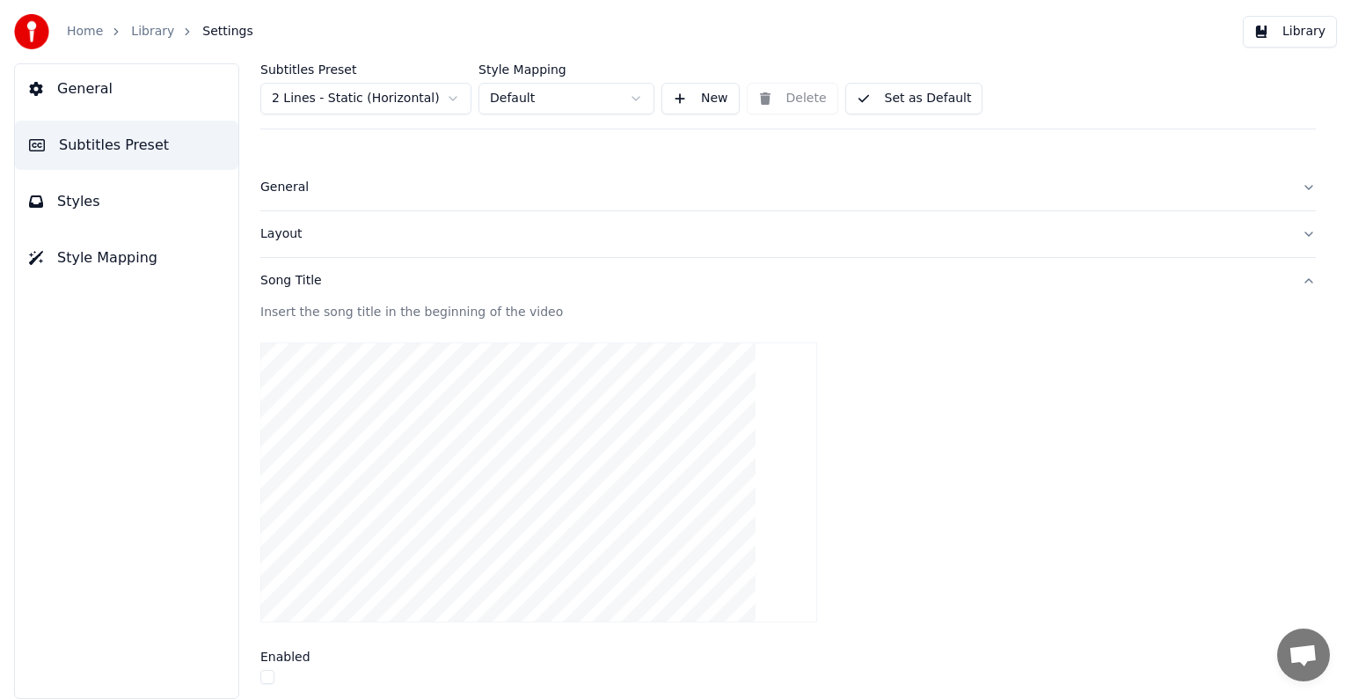
click at [273, 282] on div "Song Title" at bounding box center [774, 281] width 1028 height 18
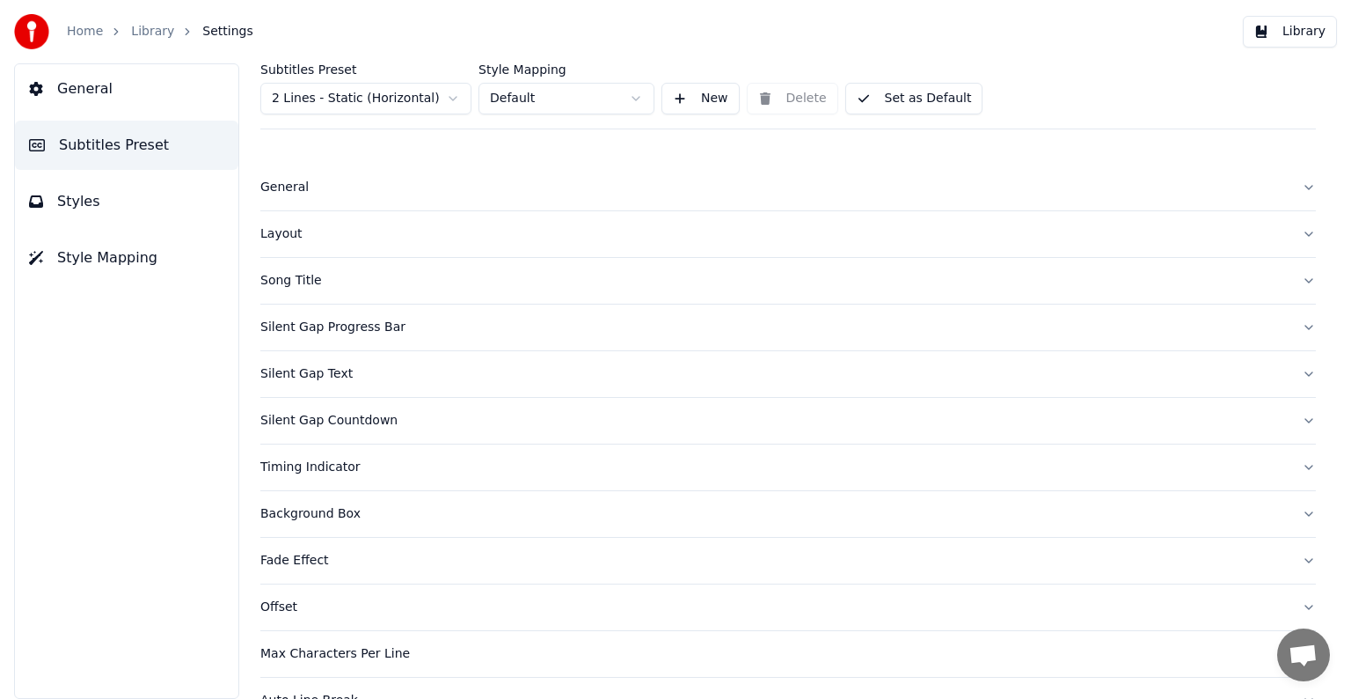
click at [283, 329] on div "Silent Gap Progress Bar" at bounding box center [774, 328] width 1028 height 18
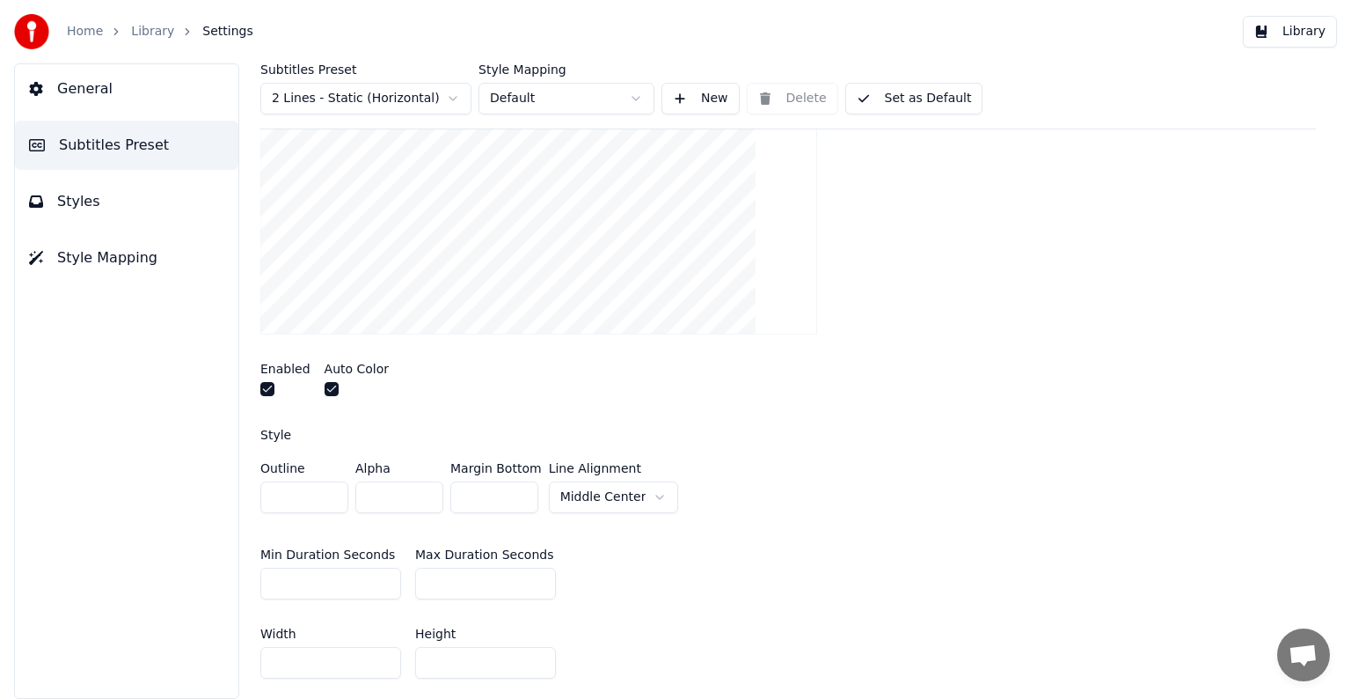
scroll to position [88, 0]
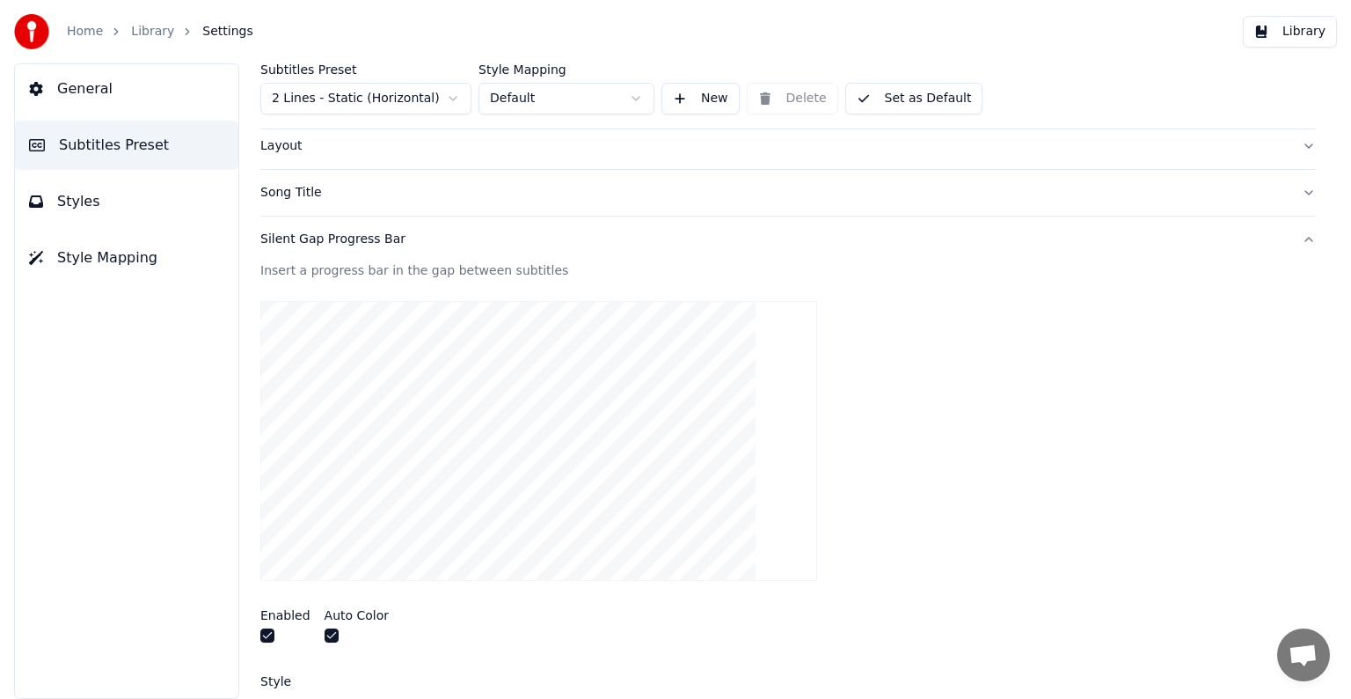
click at [319, 238] on div "Silent Gap Progress Bar" at bounding box center [774, 240] width 1028 height 18
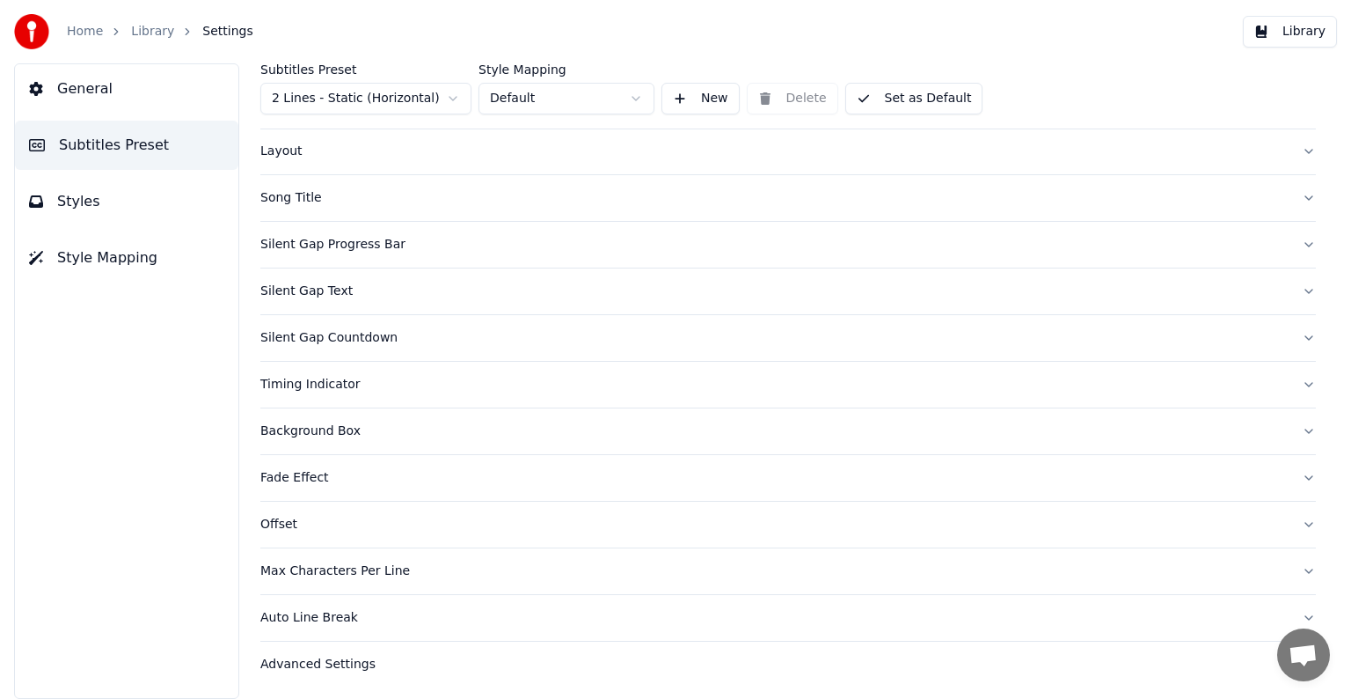
click at [90, 192] on span "Styles" at bounding box center [78, 201] width 43 height 21
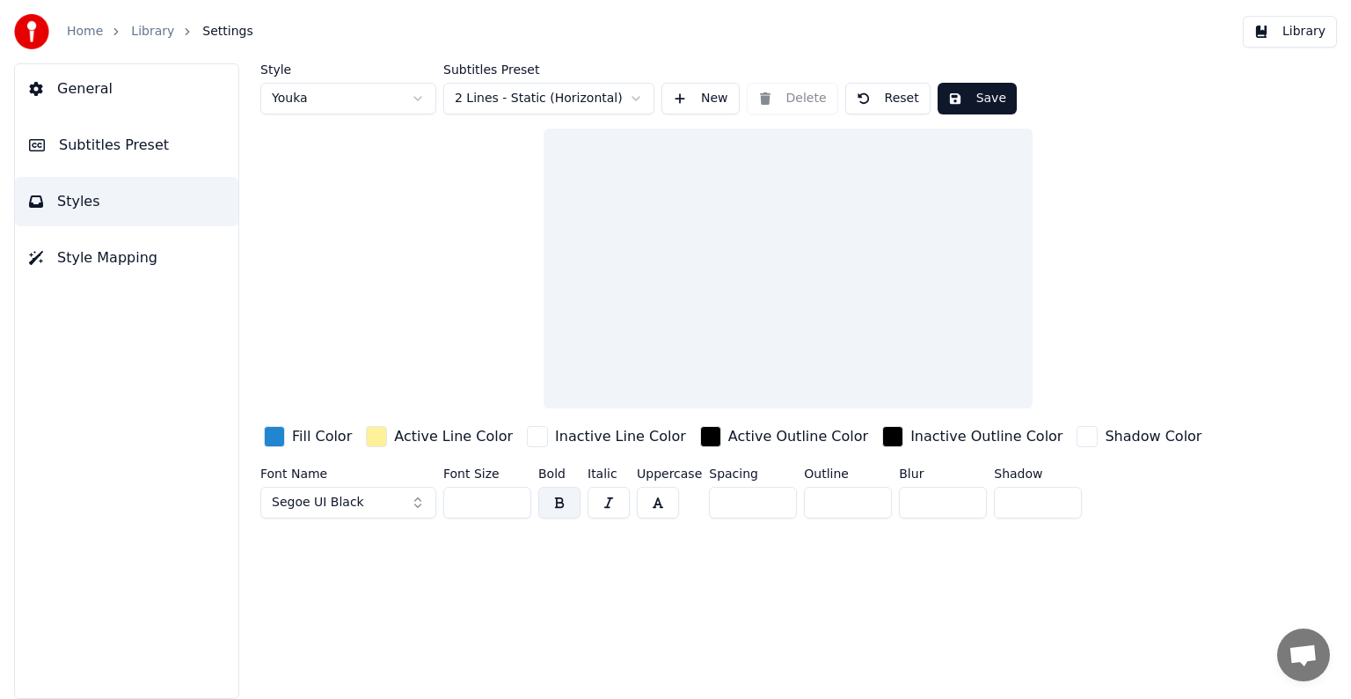
scroll to position [0, 0]
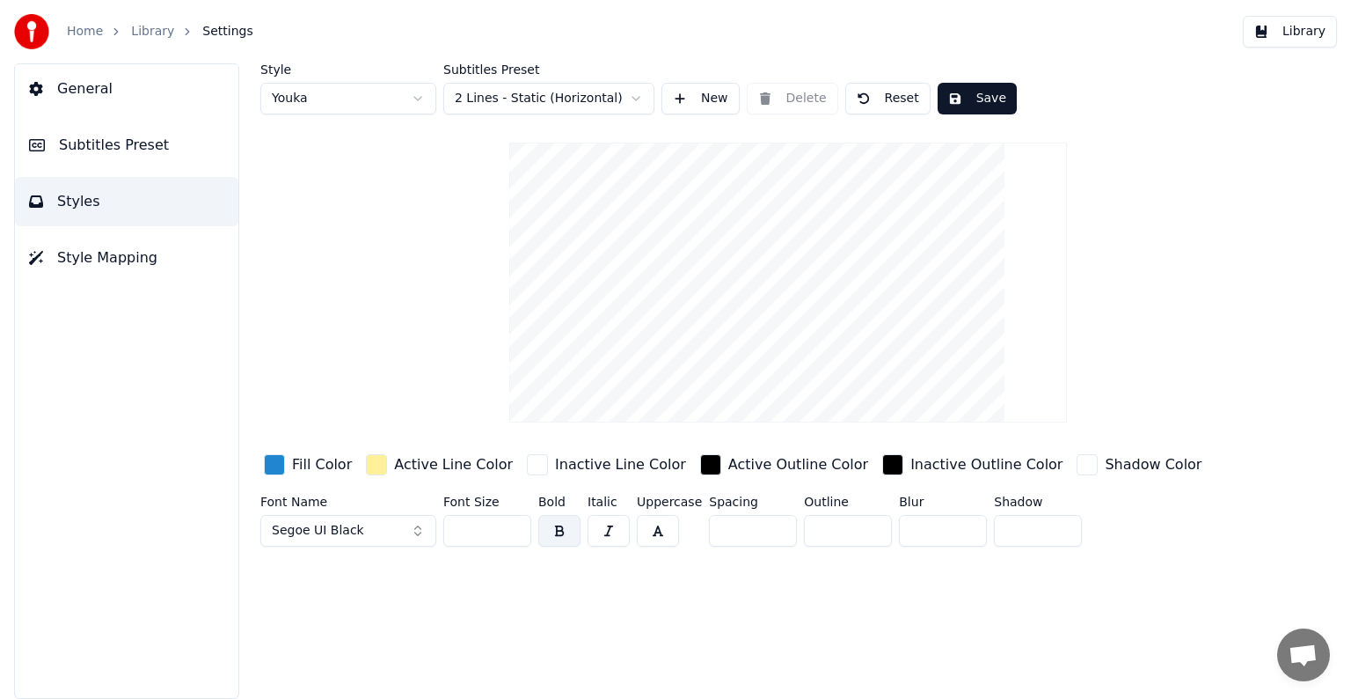
click at [377, 463] on div "button" at bounding box center [376, 464] width 21 height 21
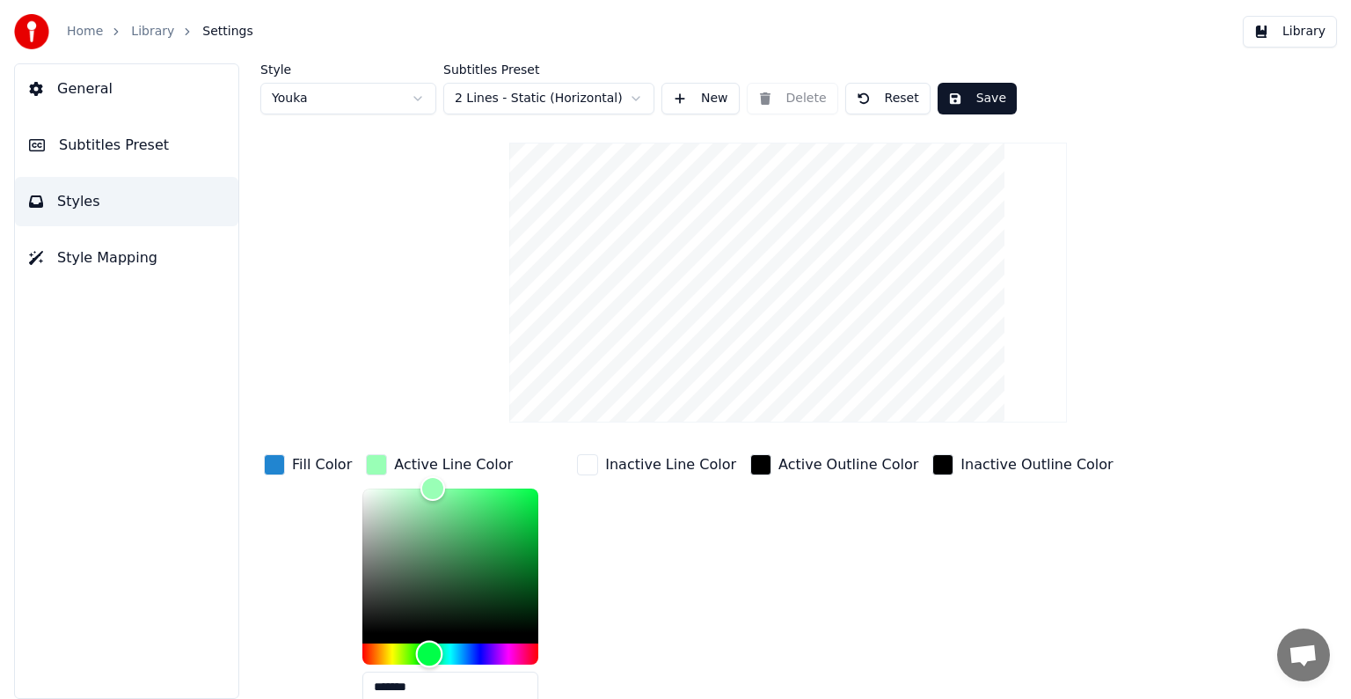
drag, startPoint x: 391, startPoint y: 651, endPoint x: 424, endPoint y: 647, distance: 33.7
click at [424, 647] on div "Hue" at bounding box center [429, 653] width 27 height 27
drag, startPoint x: 428, startPoint y: 490, endPoint x: 436, endPoint y: 524, distance: 35.2
click at [436, 524] on div "Color" at bounding box center [441, 525] width 27 height 27
drag, startPoint x: 436, startPoint y: 524, endPoint x: 370, endPoint y: 531, distance: 67.2
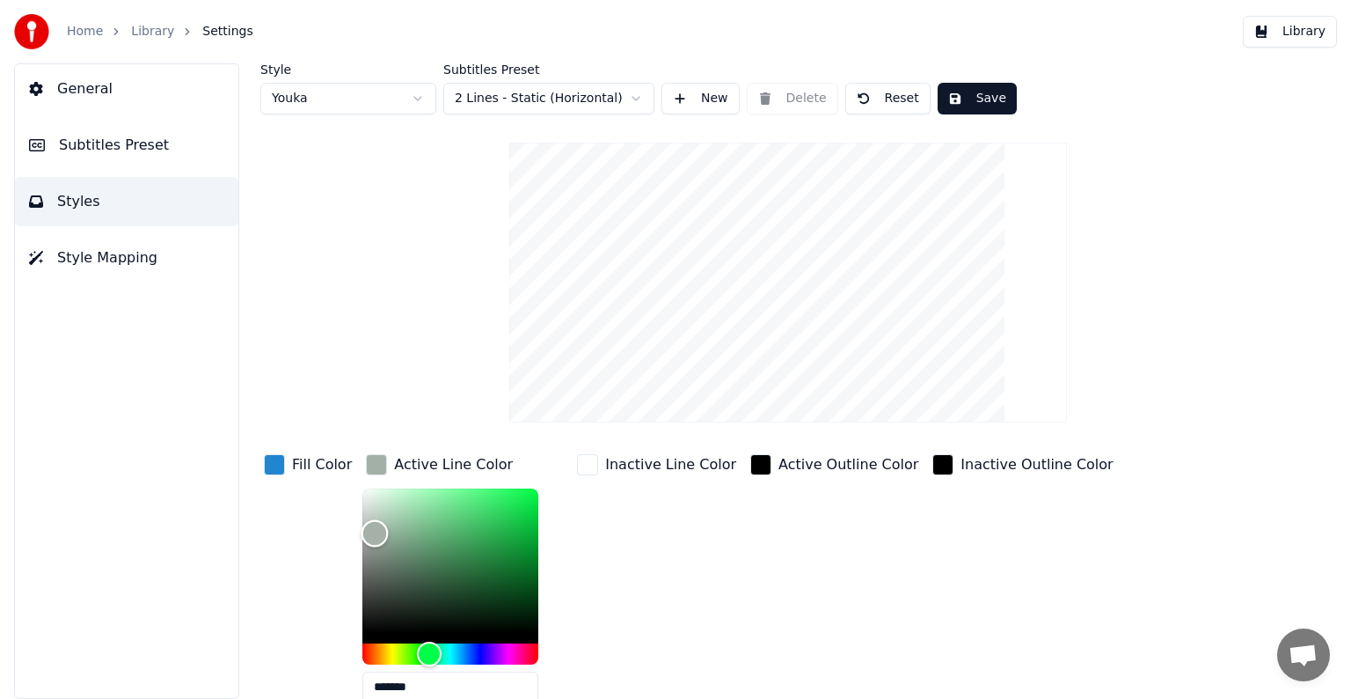
click at [370, 531] on div "Color" at bounding box center [375, 532] width 27 height 27
drag, startPoint x: 370, startPoint y: 531, endPoint x: 370, endPoint y: 522, distance: 9.7
click at [370, 522] on div "Color" at bounding box center [375, 522] width 27 height 27
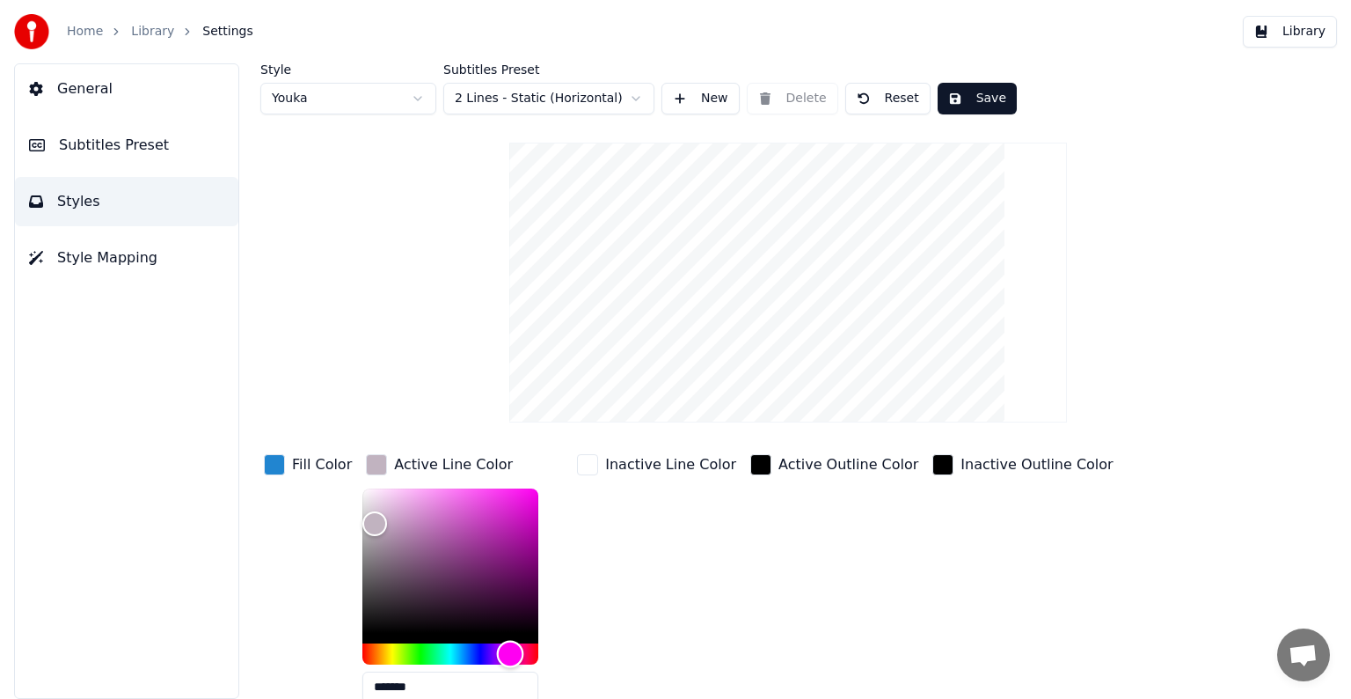
drag, startPoint x: 424, startPoint y: 651, endPoint x: 505, endPoint y: 651, distance: 80.9
click at [505, 651] on div "Hue" at bounding box center [510, 653] width 27 height 27
drag, startPoint x: 369, startPoint y: 517, endPoint x: 410, endPoint y: 503, distance: 43.7
click at [410, 503] on div "Color" at bounding box center [415, 504] width 27 height 27
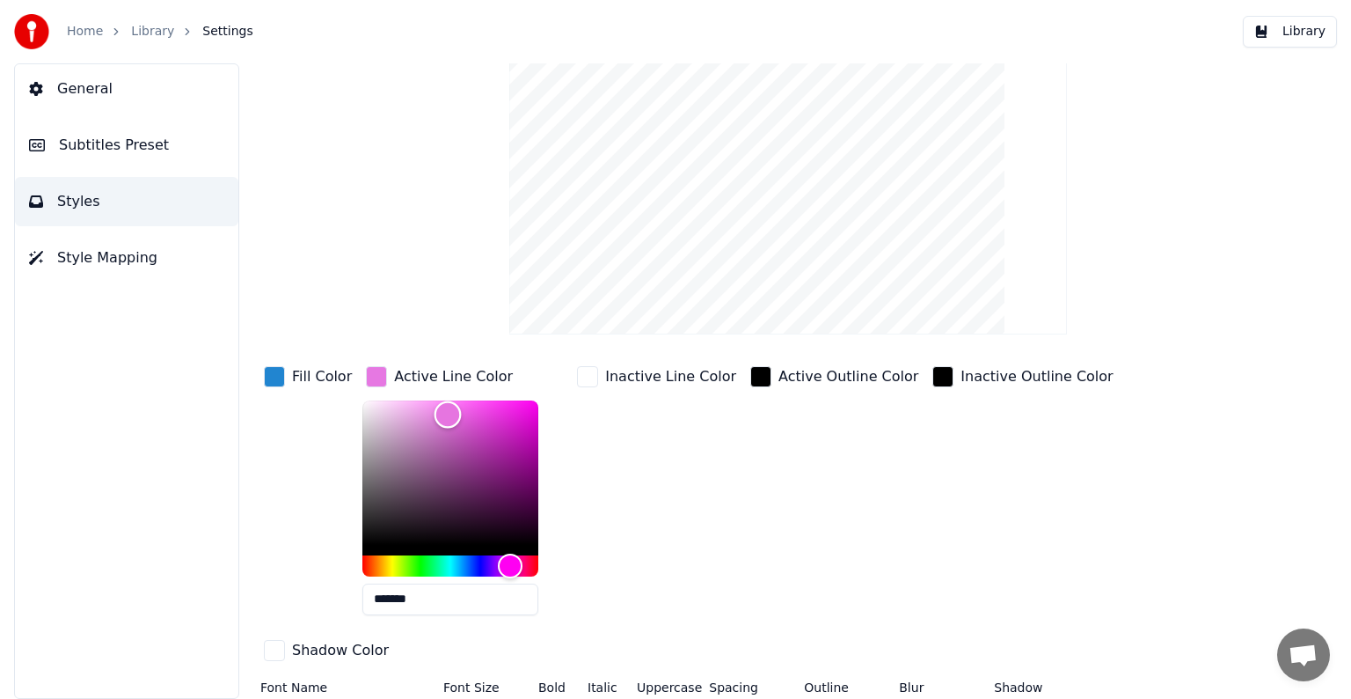
type input "*******"
drag, startPoint x: 411, startPoint y: 415, endPoint x: 443, endPoint y: 413, distance: 31.8
click at [443, 413] on div "Color" at bounding box center [448, 413] width 27 height 27
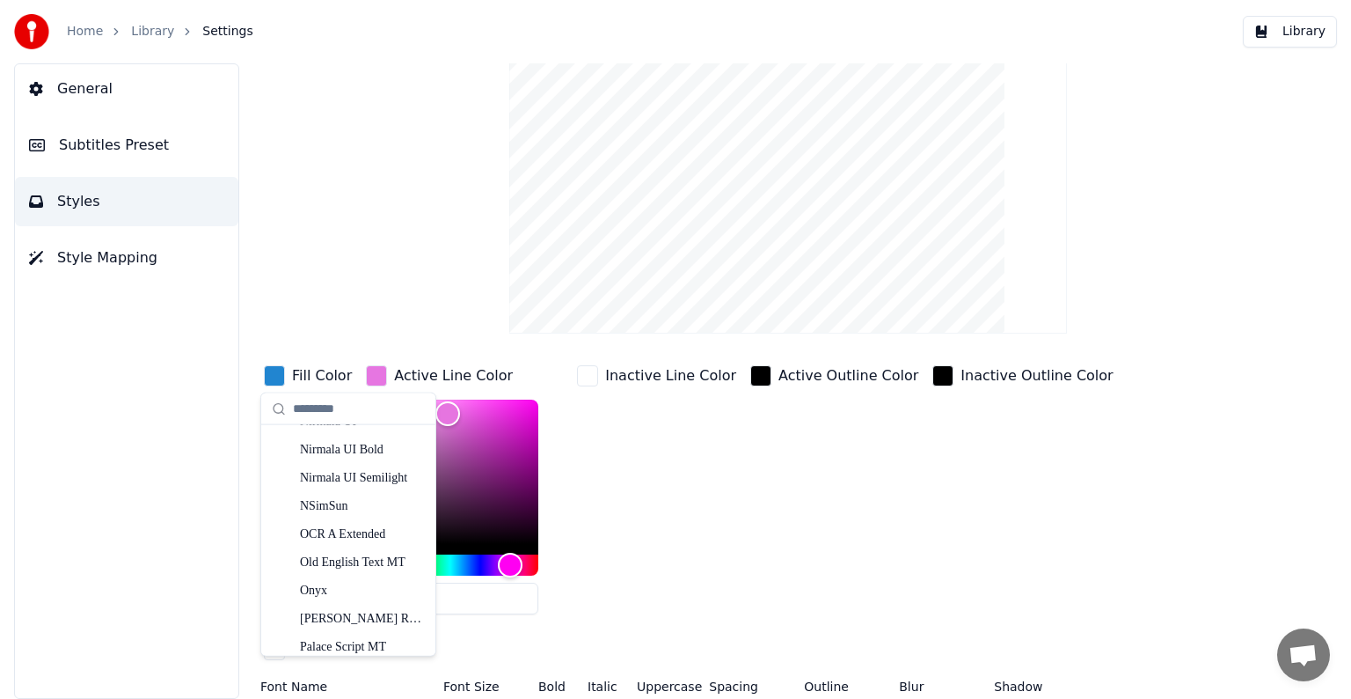
scroll to position [7727, 0]
click at [341, 541] on div "[PERSON_NAME] Regular" at bounding box center [362, 539] width 125 height 18
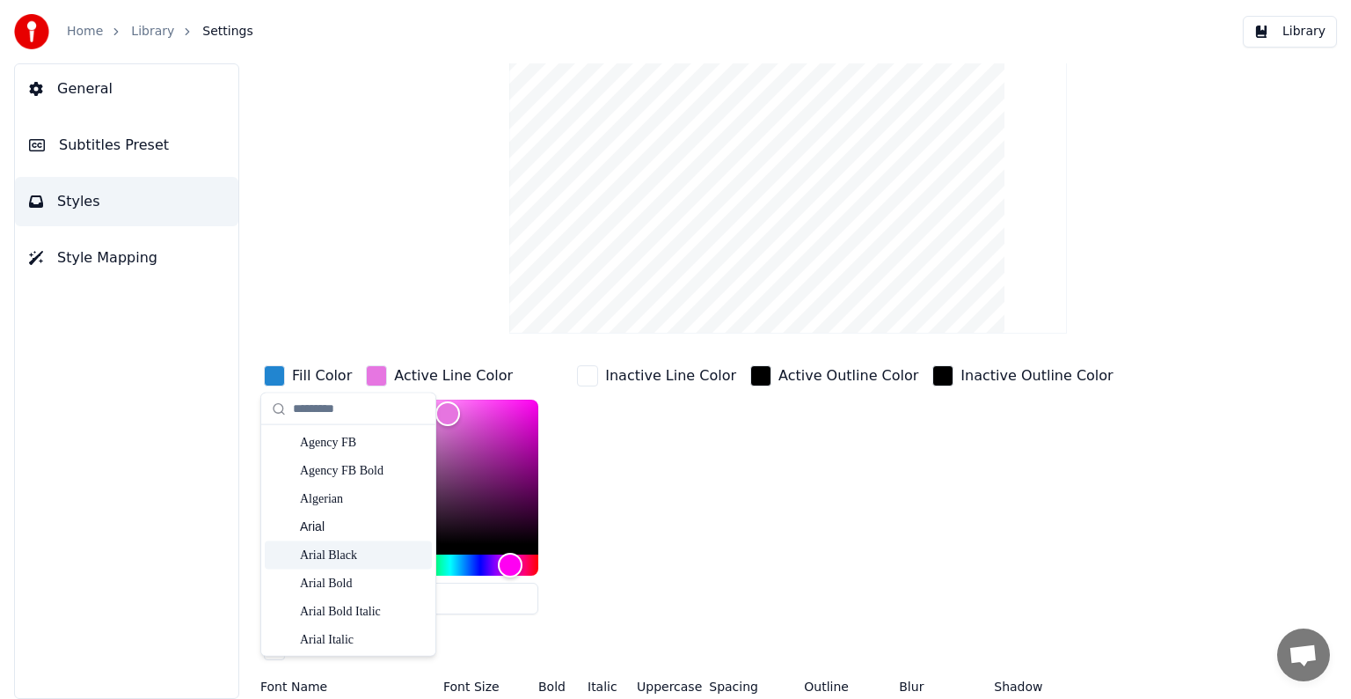
click at [366, 554] on div "Arial Black" at bounding box center [362, 555] width 125 height 18
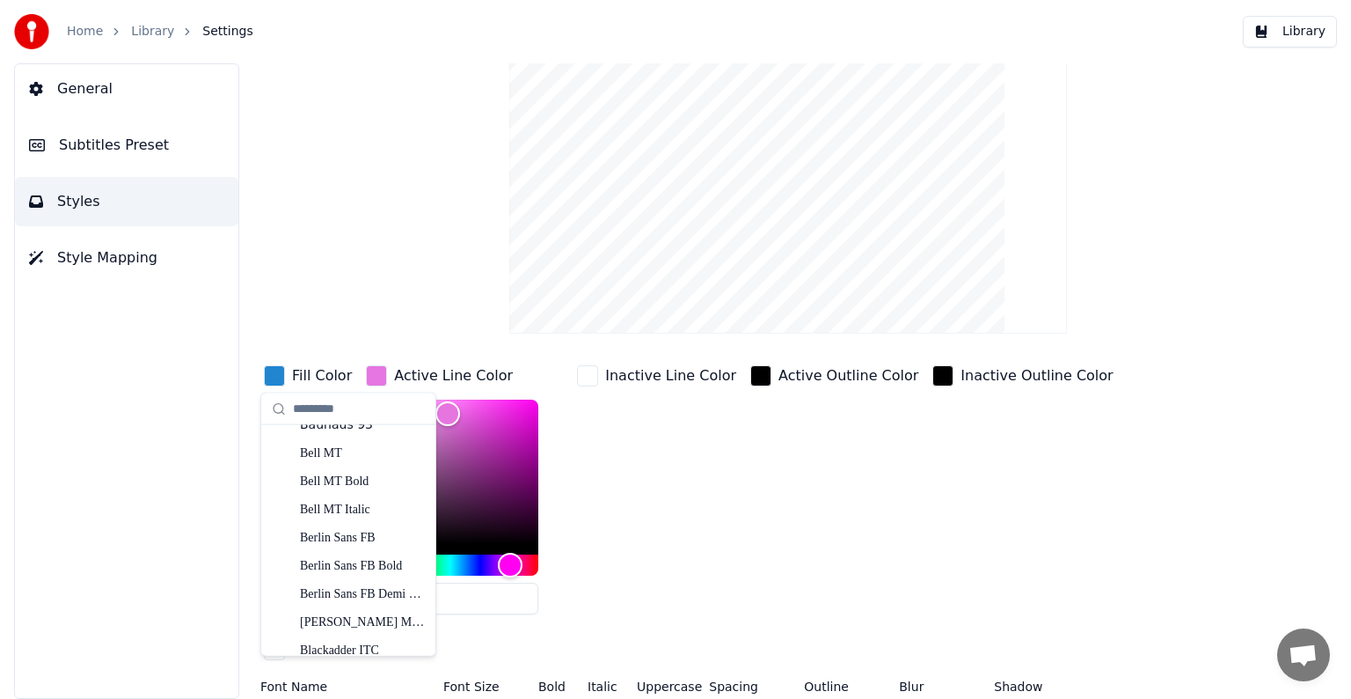
scroll to position [528, 0]
click at [366, 531] on div "[PERSON_NAME] MT Condensed" at bounding box center [362, 533] width 125 height 18
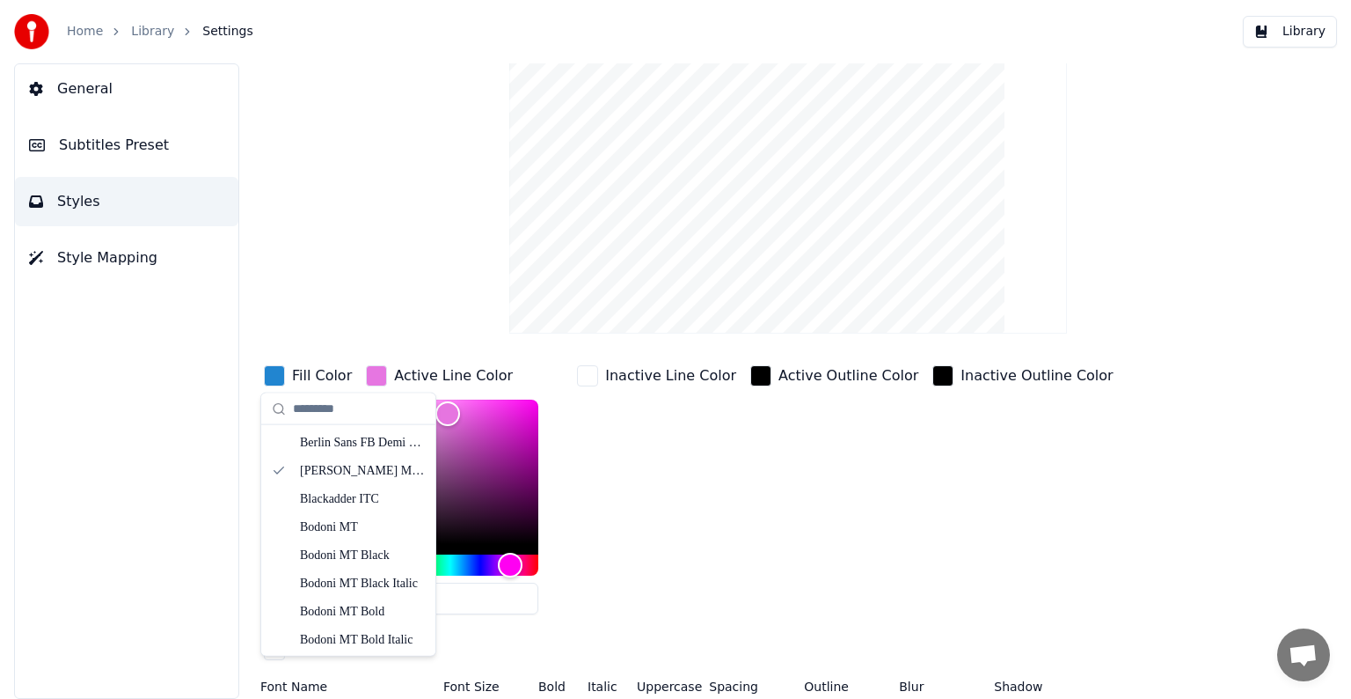
scroll to position [616, 0]
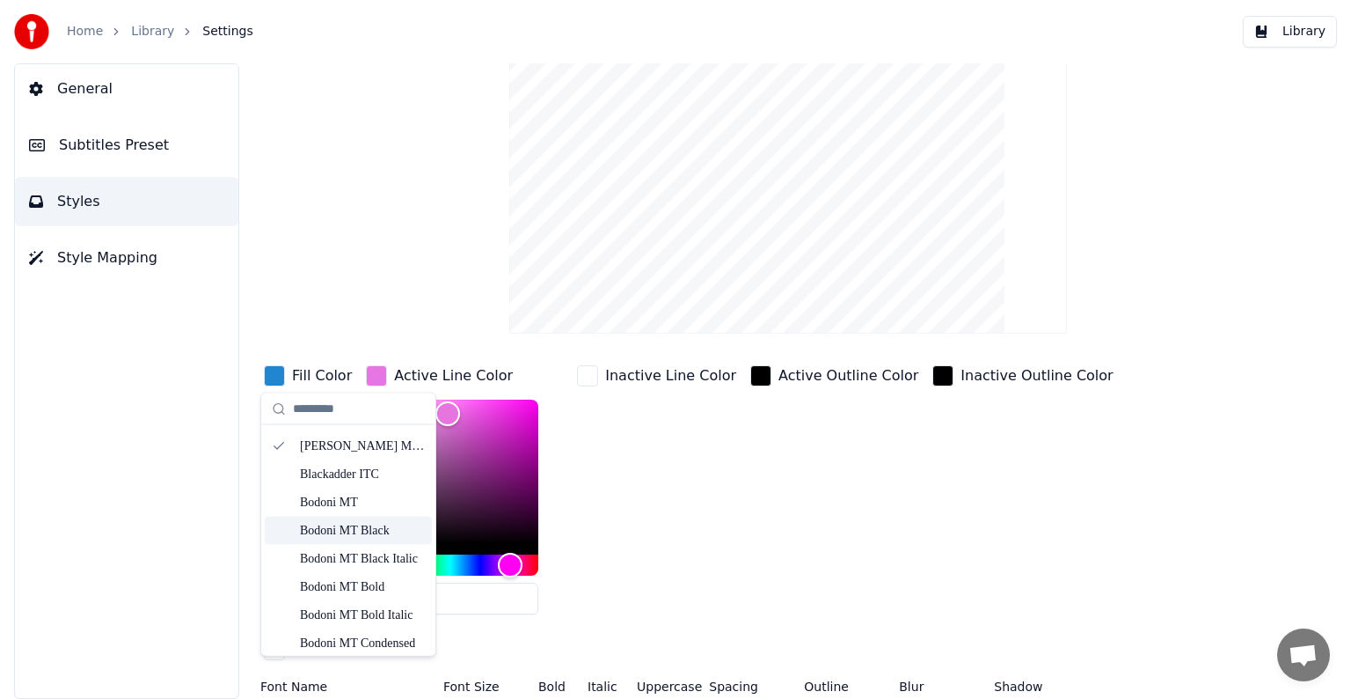
click at [352, 531] on div "Bodoni MT Black" at bounding box center [362, 530] width 125 height 18
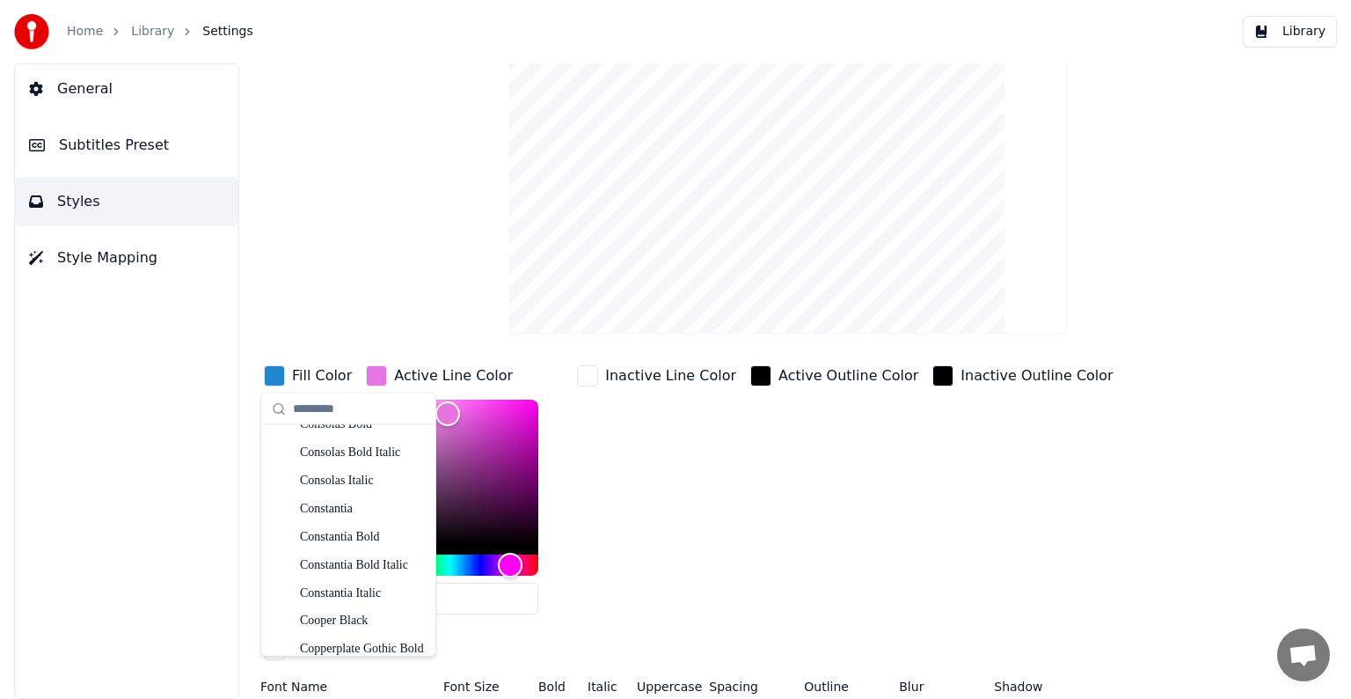
scroll to position [2640, 0]
click at [346, 531] on div "Cooper Black" at bounding box center [362, 533] width 125 height 18
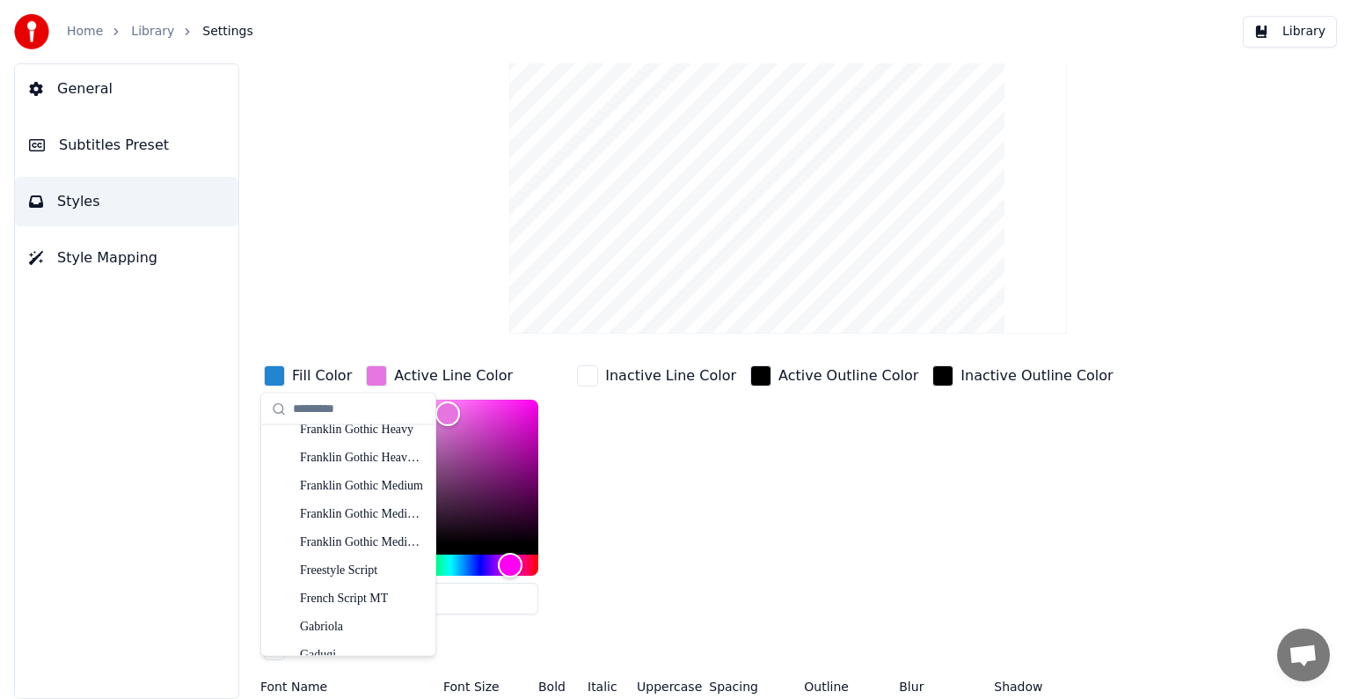
scroll to position [3783, 0]
click at [349, 518] on div "Franklin Gothic Medium" at bounding box center [362, 514] width 125 height 18
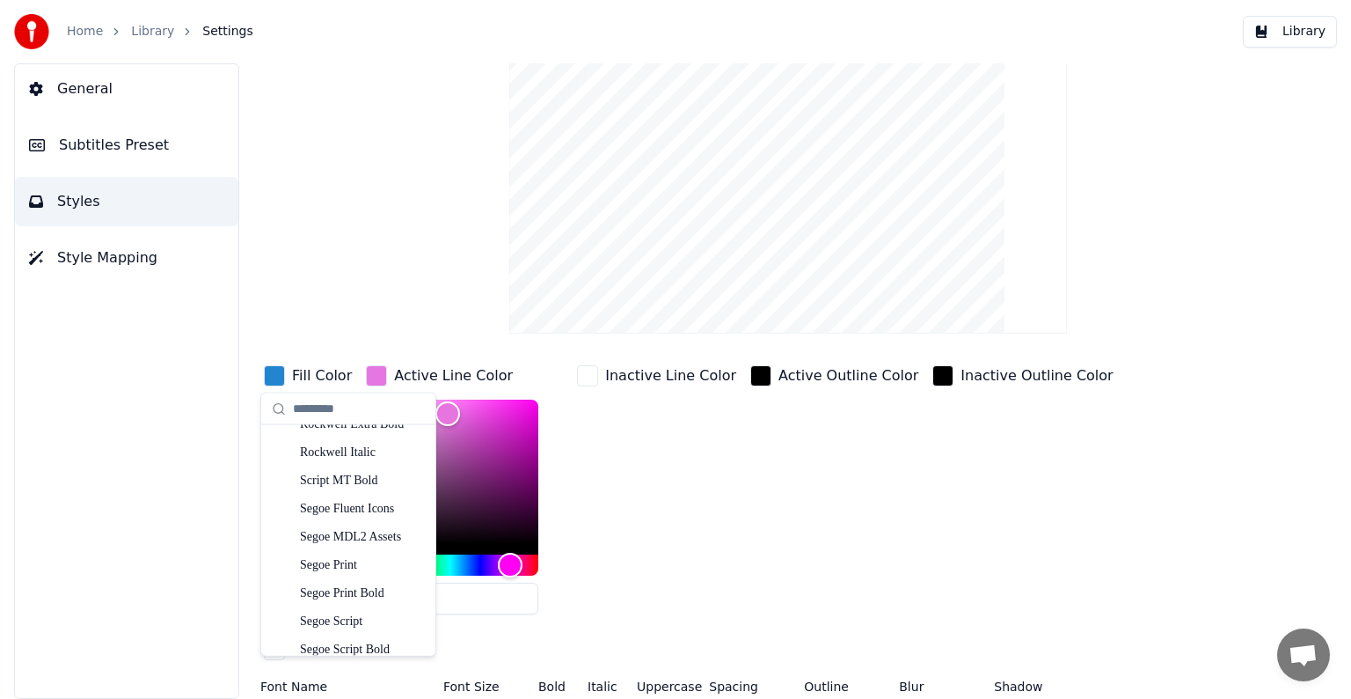
scroll to position [8974, 0]
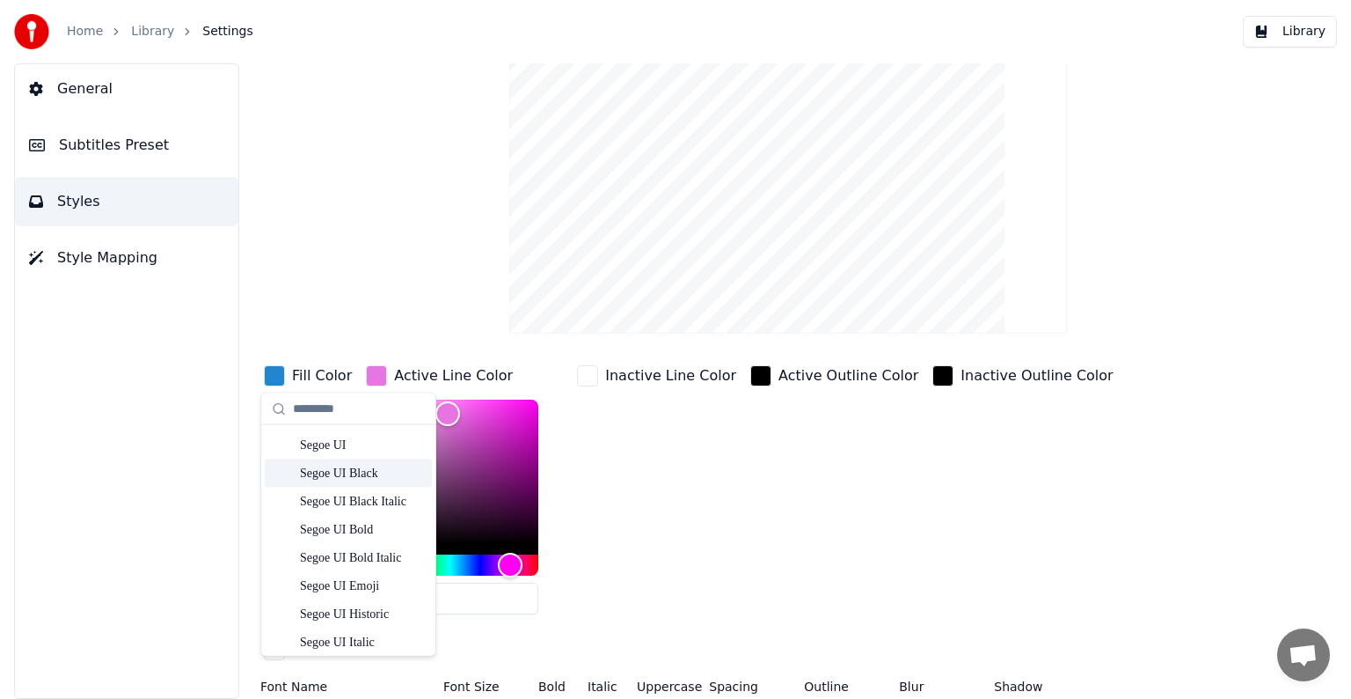
click at [327, 472] on div "Segoe UI Black" at bounding box center [362, 474] width 125 height 18
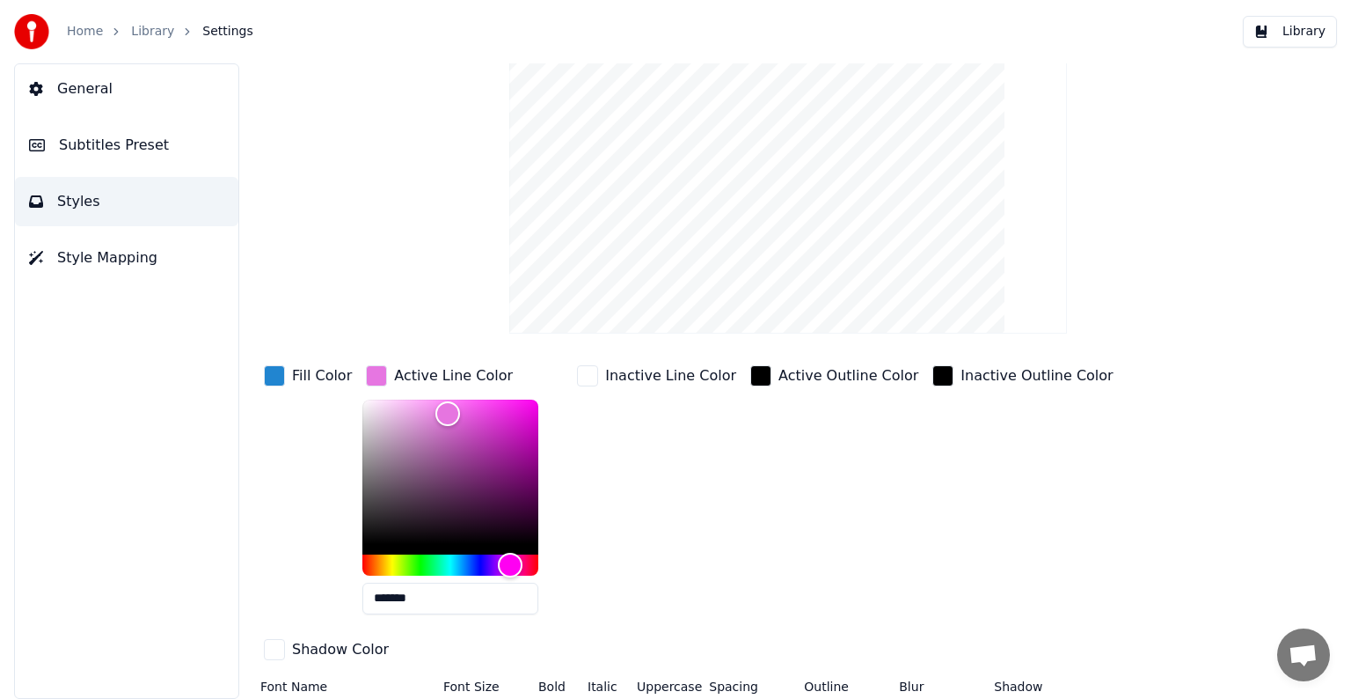
type input "***"
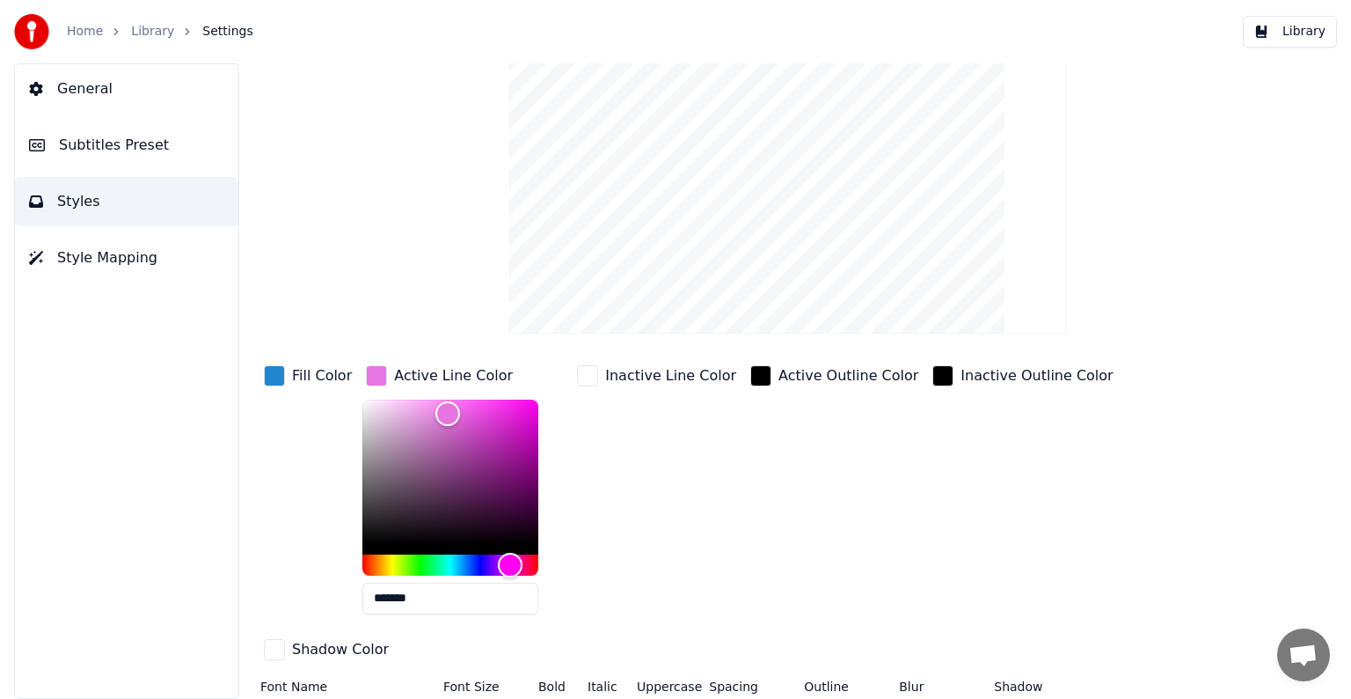
click at [273, 379] on div "button" at bounding box center [274, 375] width 21 height 21
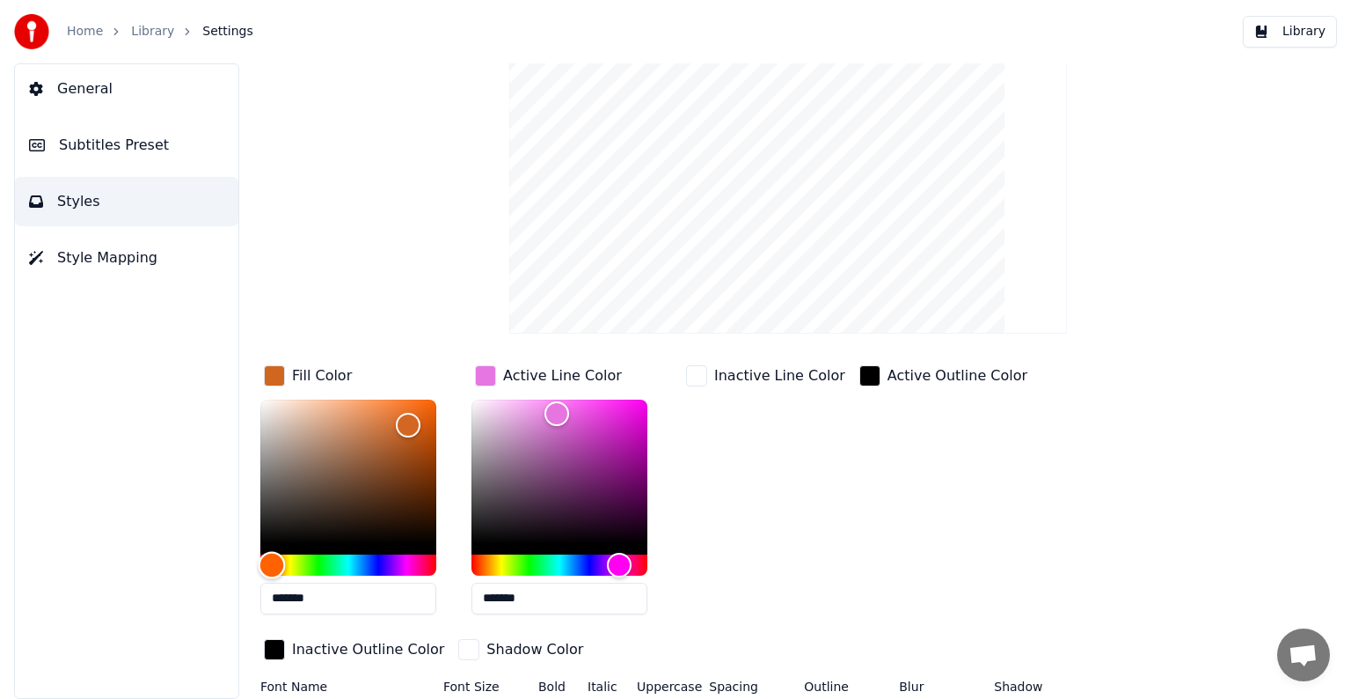
drag, startPoint x: 362, startPoint y: 558, endPoint x: 272, endPoint y: 578, distance: 92.0
click at [272, 578] on div "*******" at bounding box center [348, 510] width 176 height 222
drag, startPoint x: 414, startPoint y: 424, endPoint x: 432, endPoint y: 406, distance: 24.9
click at [432, 406] on div "Color" at bounding box center [432, 408] width 27 height 27
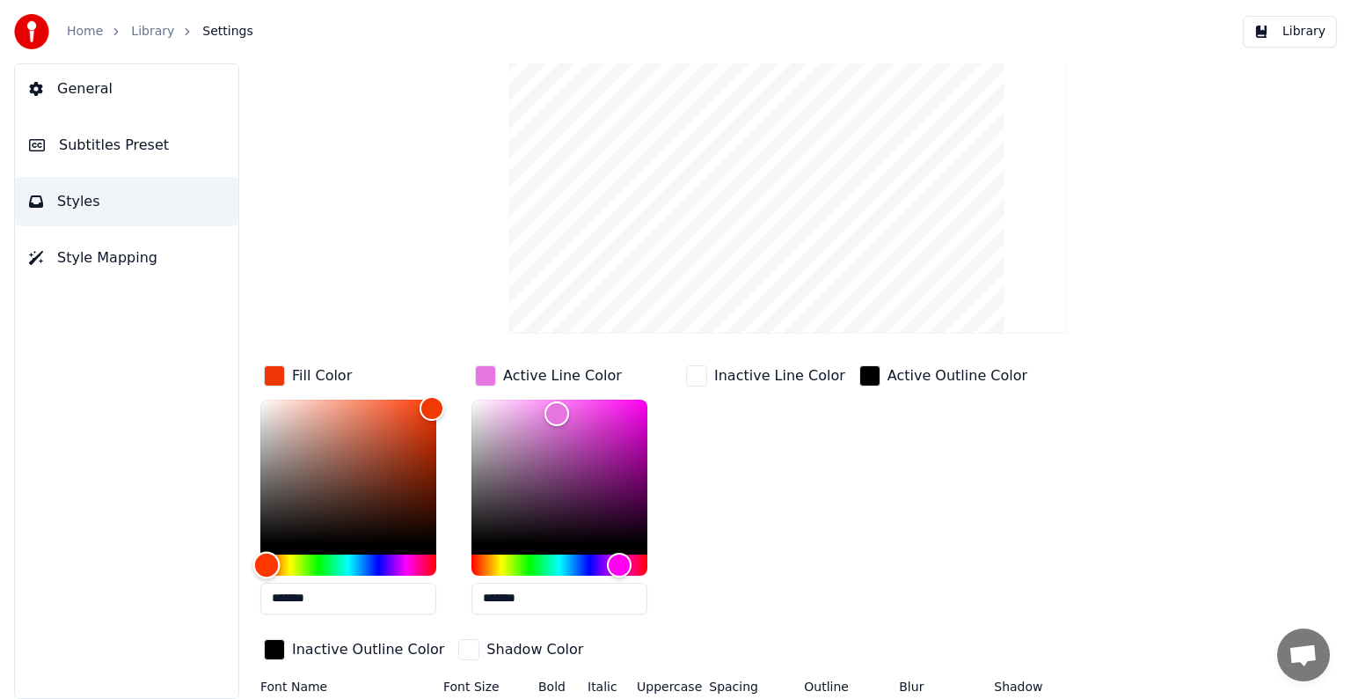
type input "*******"
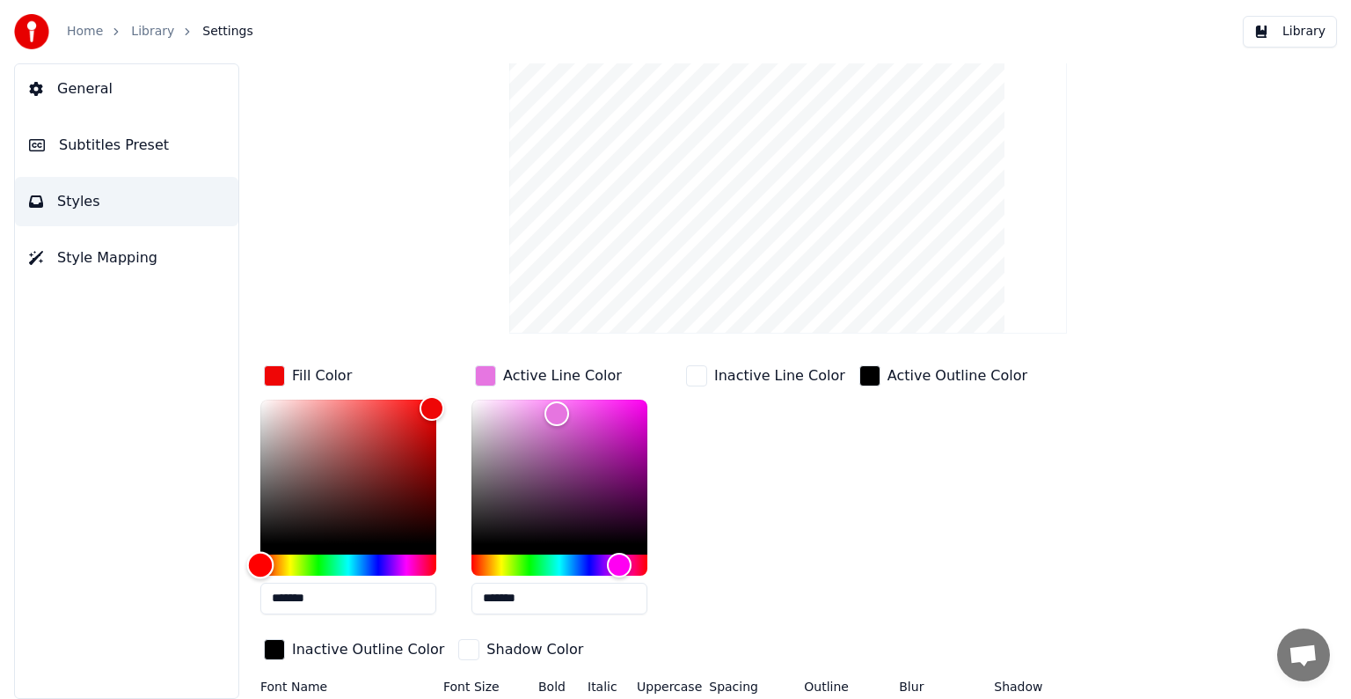
click at [260, 561] on div "Hue" at bounding box center [260, 564] width 27 height 27
click at [553, 373] on div "Active Line Color" at bounding box center [562, 375] width 119 height 21
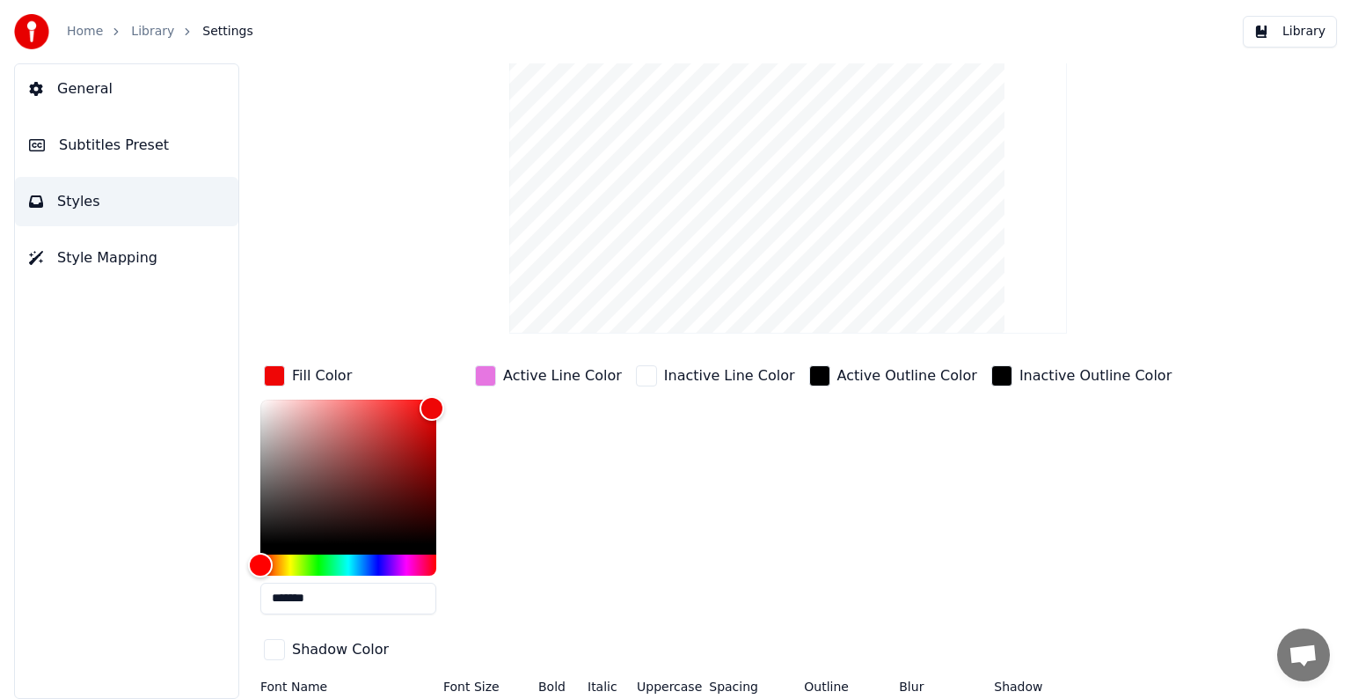
click at [489, 377] on div "button" at bounding box center [485, 375] width 21 height 21
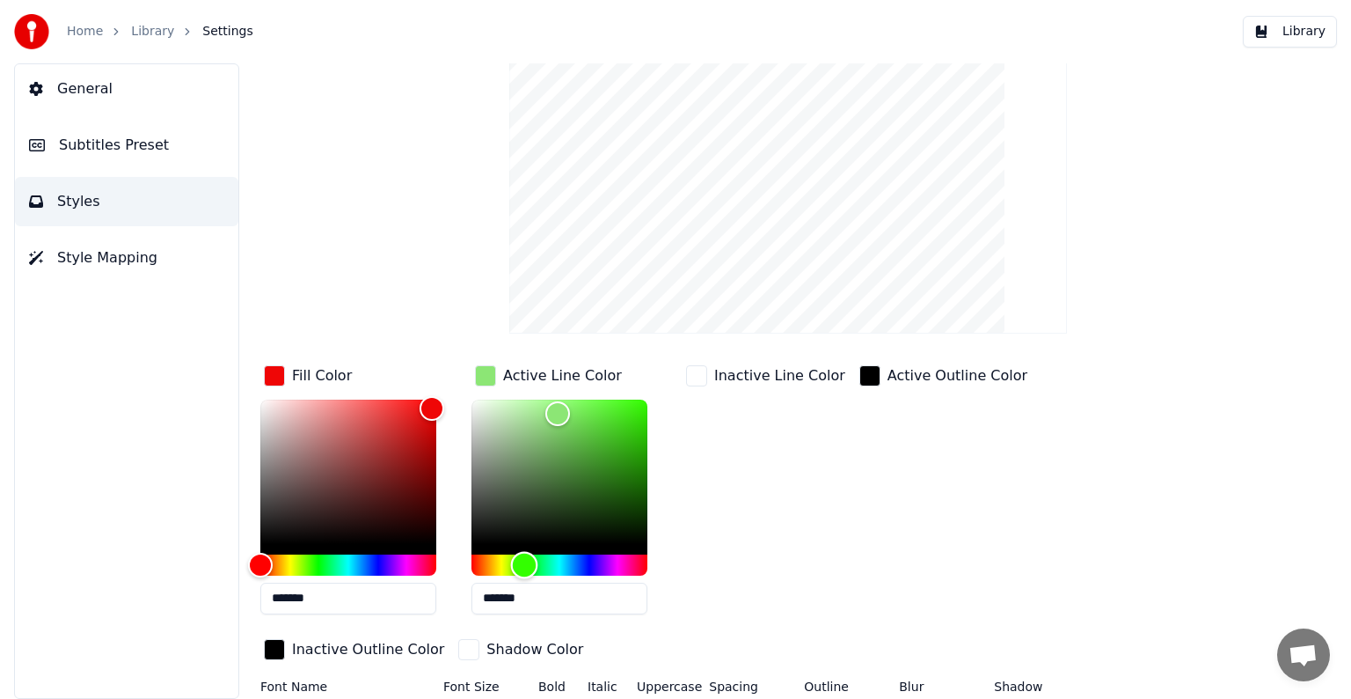
drag, startPoint x: 617, startPoint y: 563, endPoint x: 524, endPoint y: 581, distance: 94.0
click at [524, 581] on div "*******" at bounding box center [560, 510] width 176 height 222
drag, startPoint x: 560, startPoint y: 412, endPoint x: 620, endPoint y: 444, distance: 68.9
click at [620, 444] on div "Color" at bounding box center [620, 446] width 27 height 27
type input "*******"
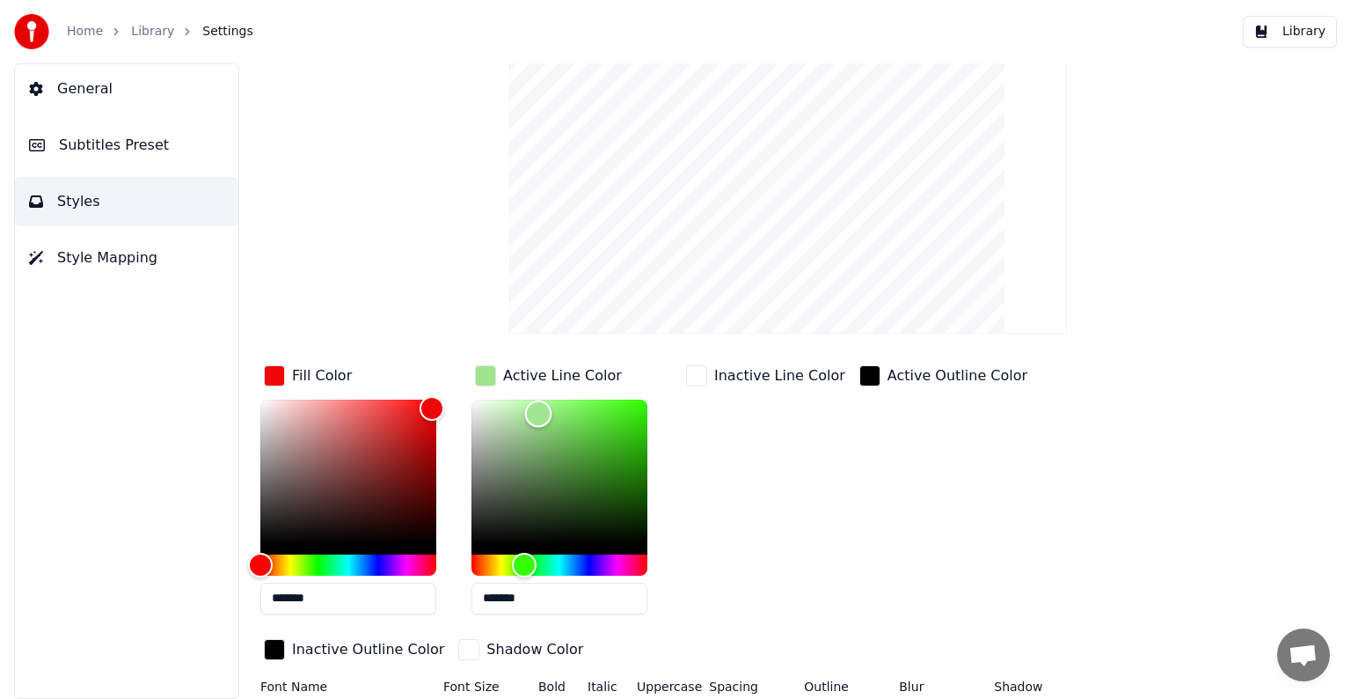
drag, startPoint x: 620, startPoint y: 444, endPoint x: 538, endPoint y: 412, distance: 88.1
click at [538, 412] on div "Color" at bounding box center [538, 413] width 27 height 27
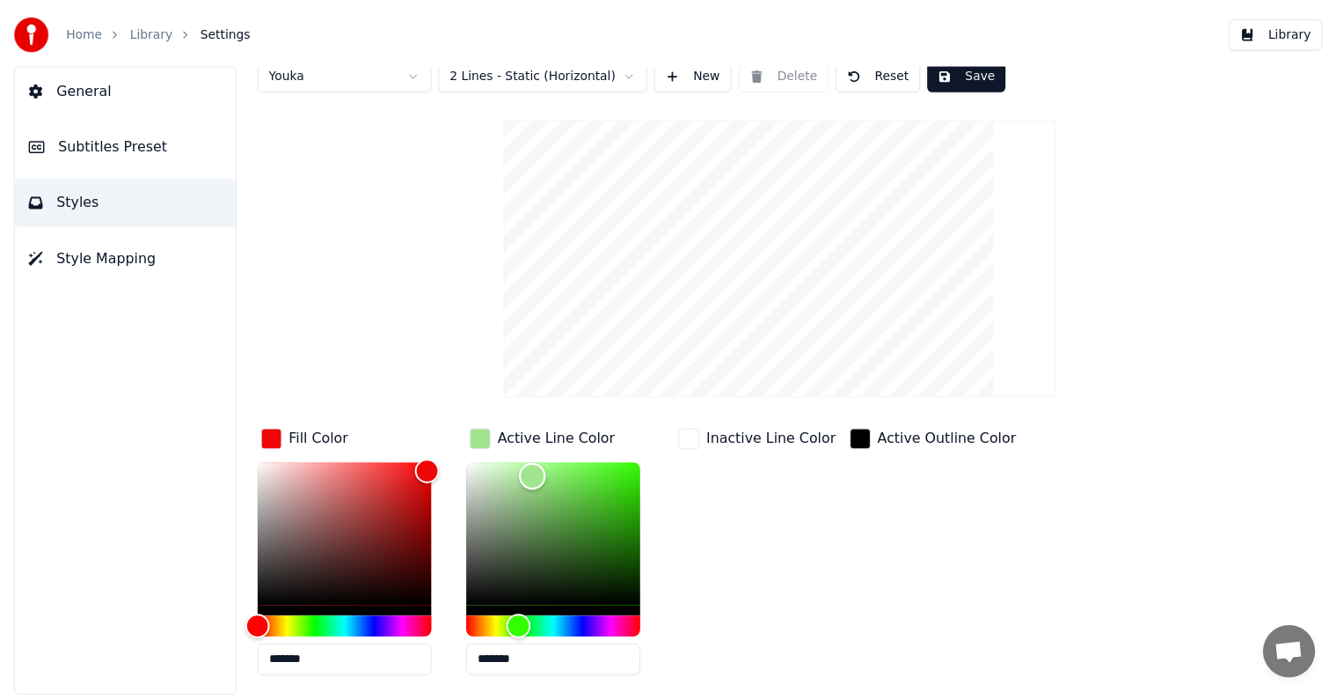
scroll to position [0, 0]
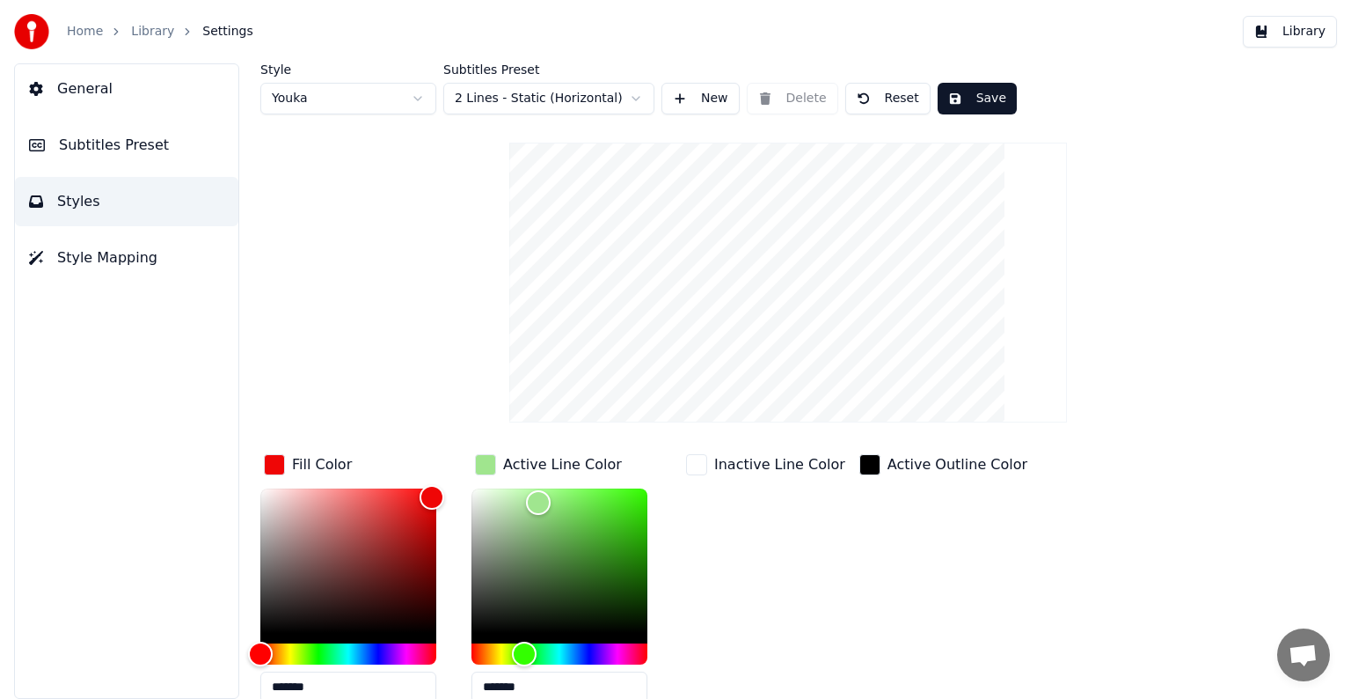
click at [963, 101] on button "Save" at bounding box center [977, 99] width 79 height 32
click at [964, 91] on button "Save" at bounding box center [977, 99] width 79 height 32
click at [148, 28] on link "Library" at bounding box center [152, 32] width 43 height 18
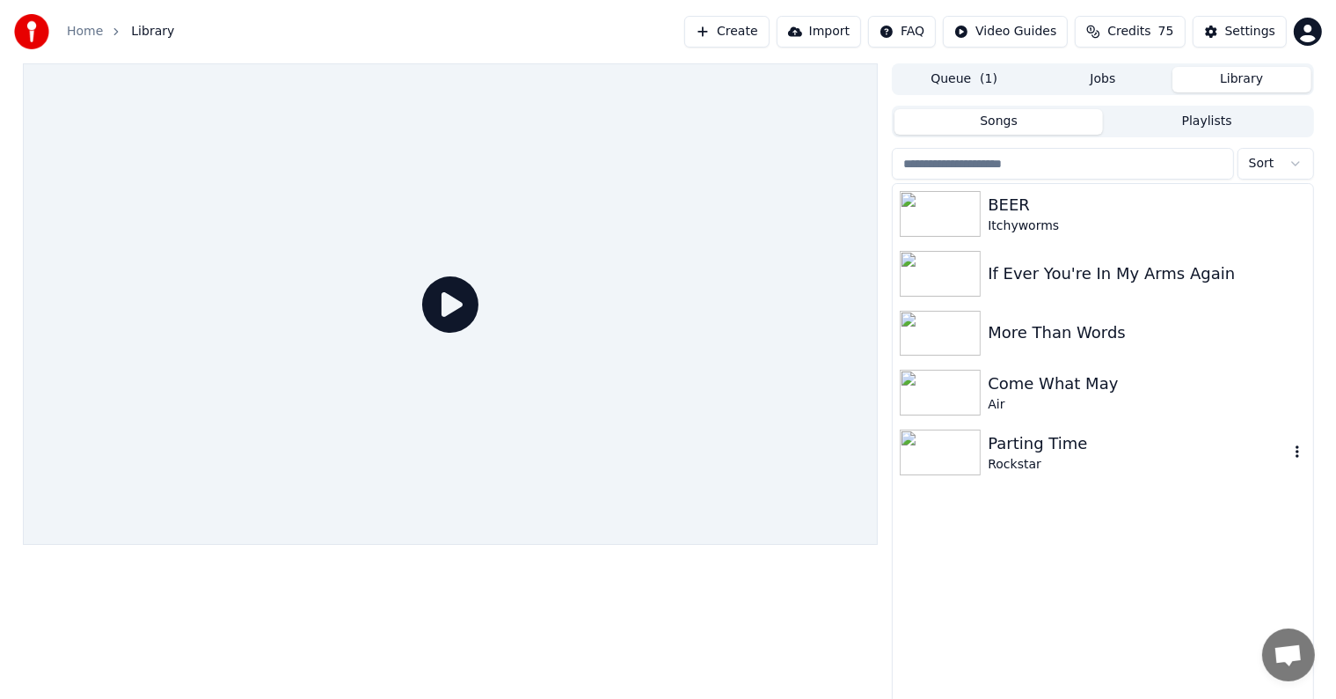
click at [950, 452] on img at bounding box center [940, 452] width 81 height 46
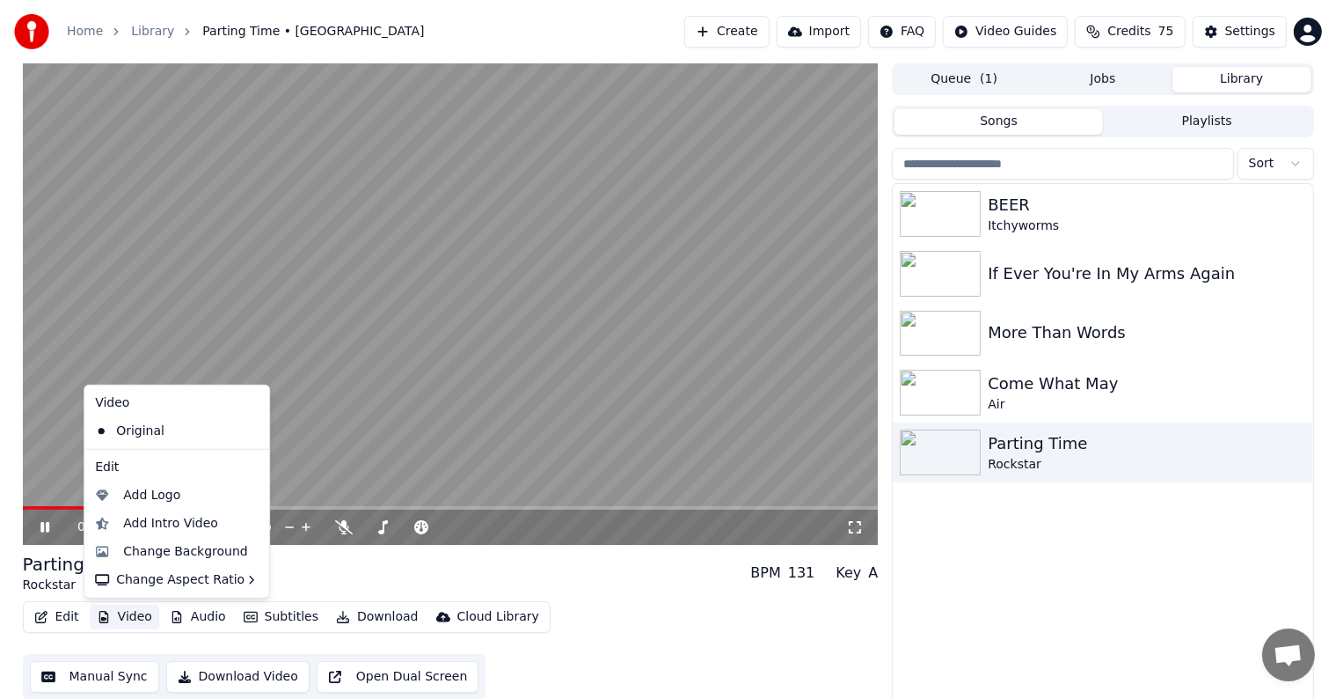
click at [128, 619] on button "Video" at bounding box center [125, 616] width 70 height 25
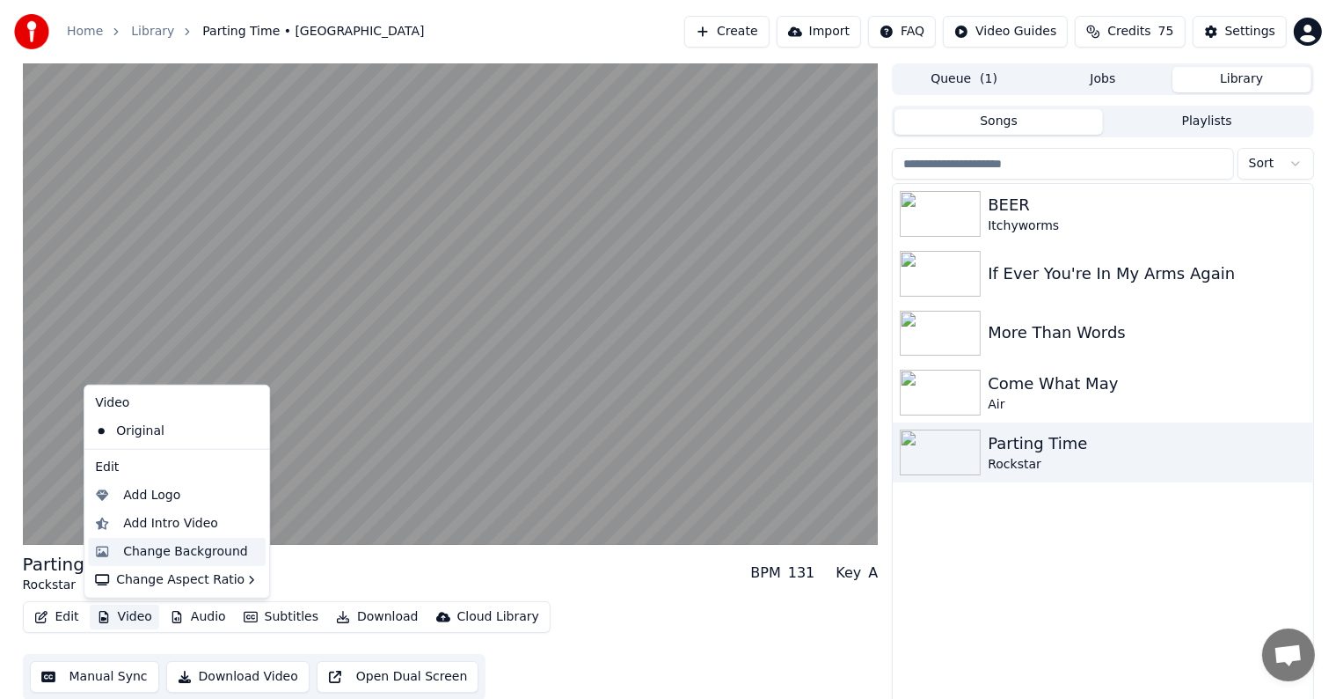
click at [156, 551] on div "Change Background" at bounding box center [185, 552] width 125 height 18
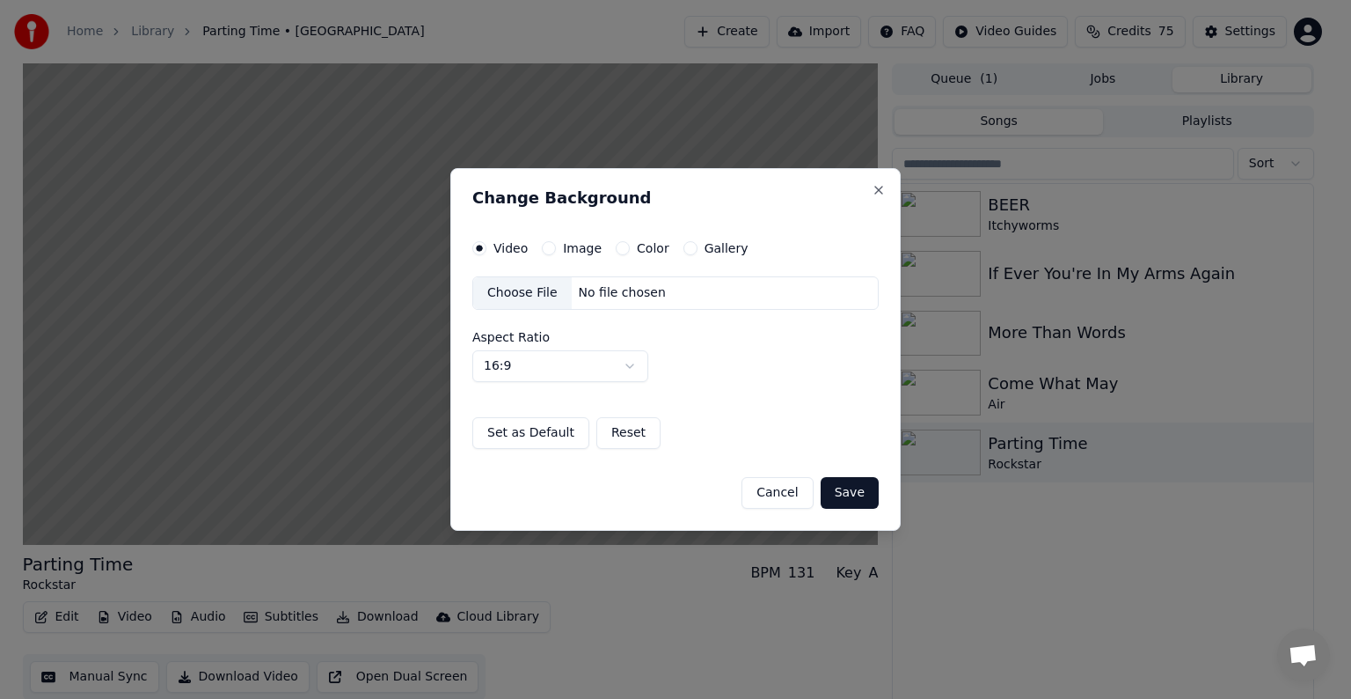
click at [537, 295] on div "Choose File" at bounding box center [522, 293] width 99 height 32
click at [847, 487] on button "Save" at bounding box center [850, 493] width 58 height 32
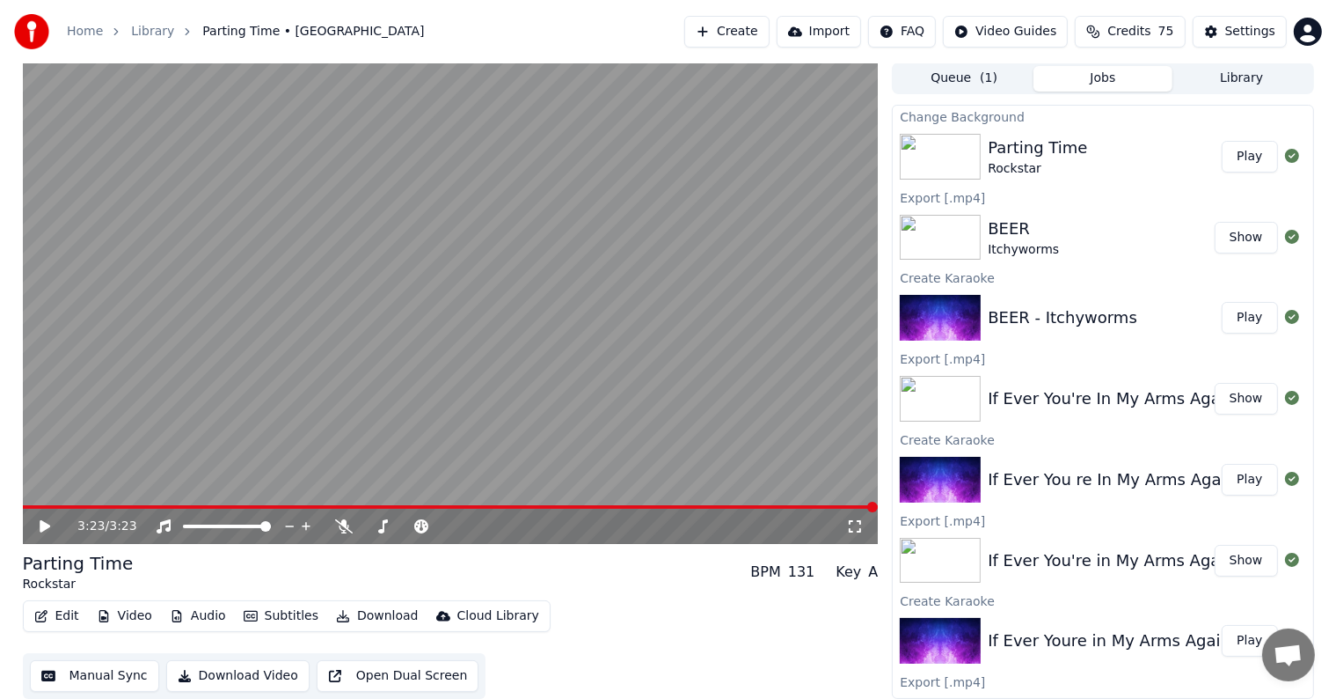
click at [1239, 154] on button "Play" at bounding box center [1249, 157] width 55 height 32
click at [205, 672] on button "Download Video" at bounding box center [237, 676] width 143 height 32
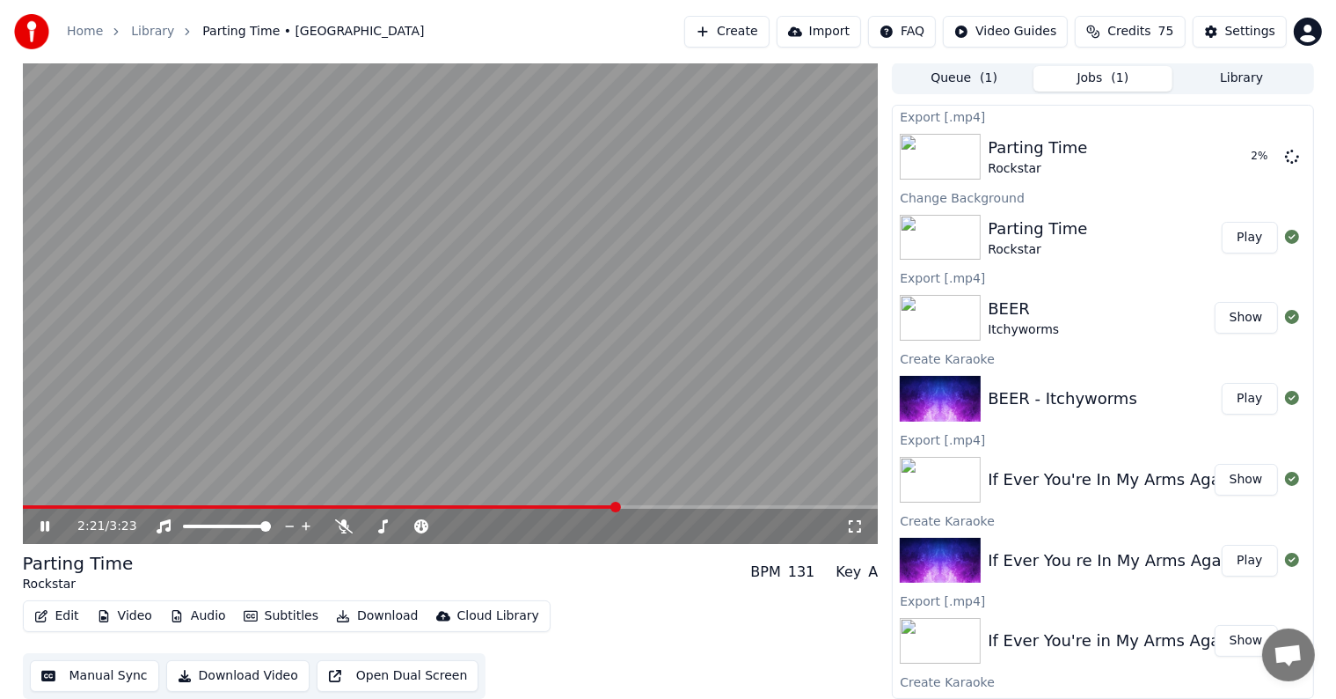
click at [40, 526] on icon at bounding box center [57, 526] width 41 height 14
